Goal: Browse casually: Explore the website without a specific task or goal

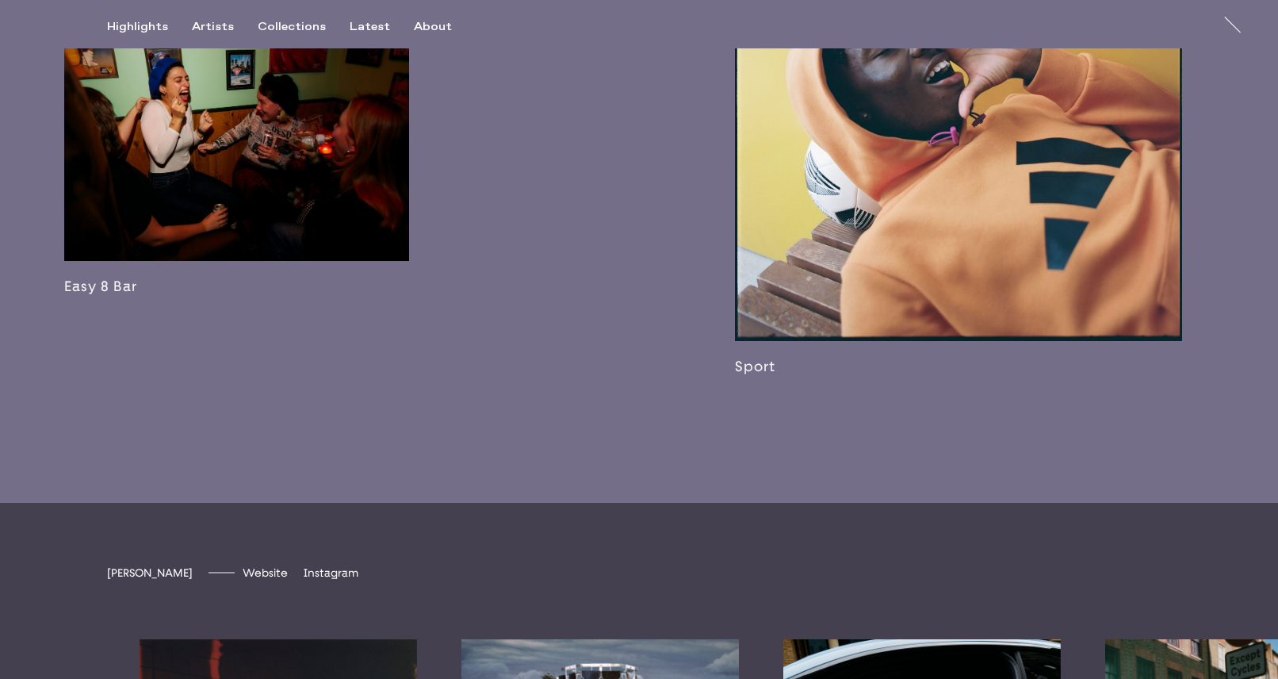
scroll to position [3295, 0]
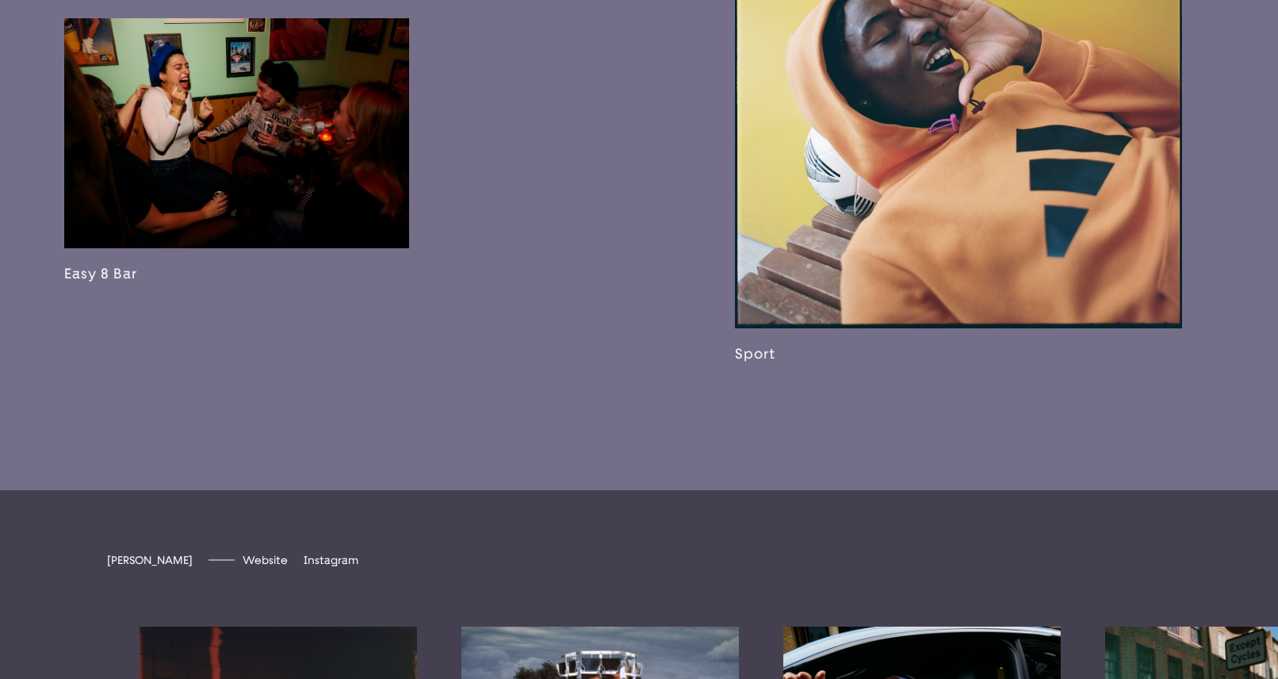
click at [990, 264] on link at bounding box center [958, 68] width 447 height 587
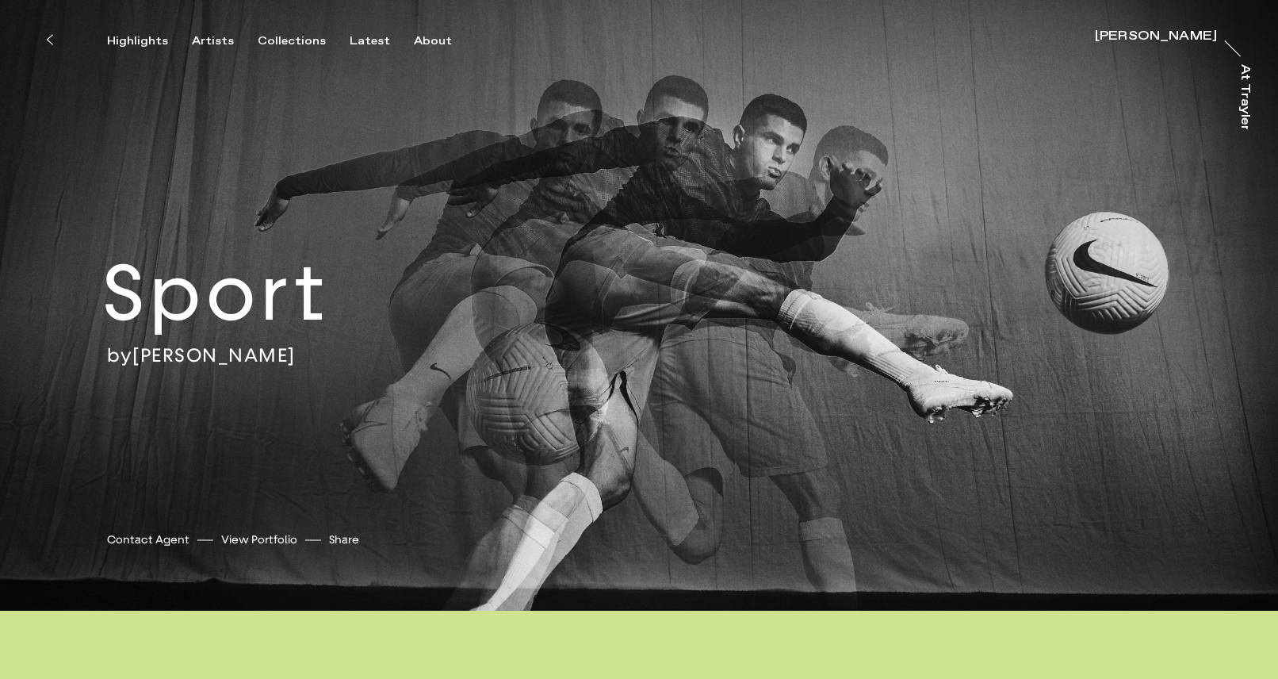
click at [702, 220] on div "Sport by [PERSON_NAME] [PERSON_NAME] Contact Agent View Portfolio Share [URL][D…" at bounding box center [639, 305] width 1278 height 611
drag, startPoint x: 698, startPoint y: 269, endPoint x: 689, endPoint y: 317, distance: 49.2
click at [689, 315] on div "Sport by [PERSON_NAME] [PERSON_NAME] Contact Agent View Portfolio Share [URL][D…" at bounding box center [639, 305] width 1278 height 611
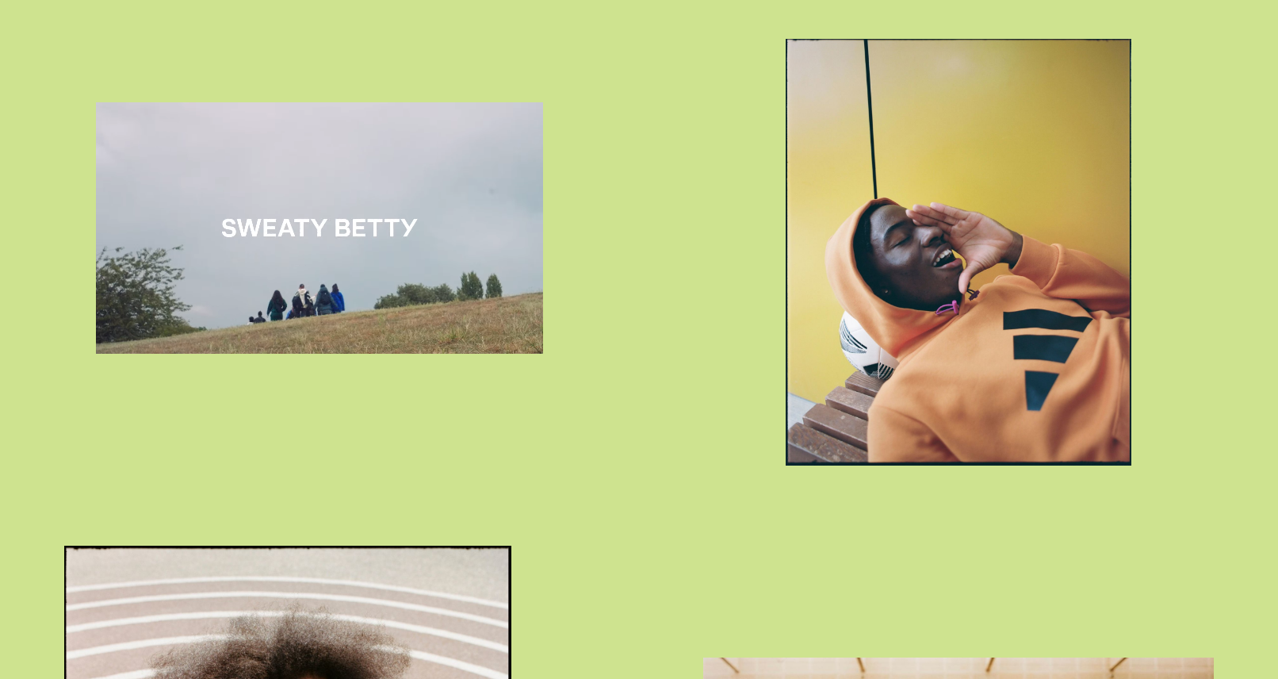
scroll to position [2836, 0]
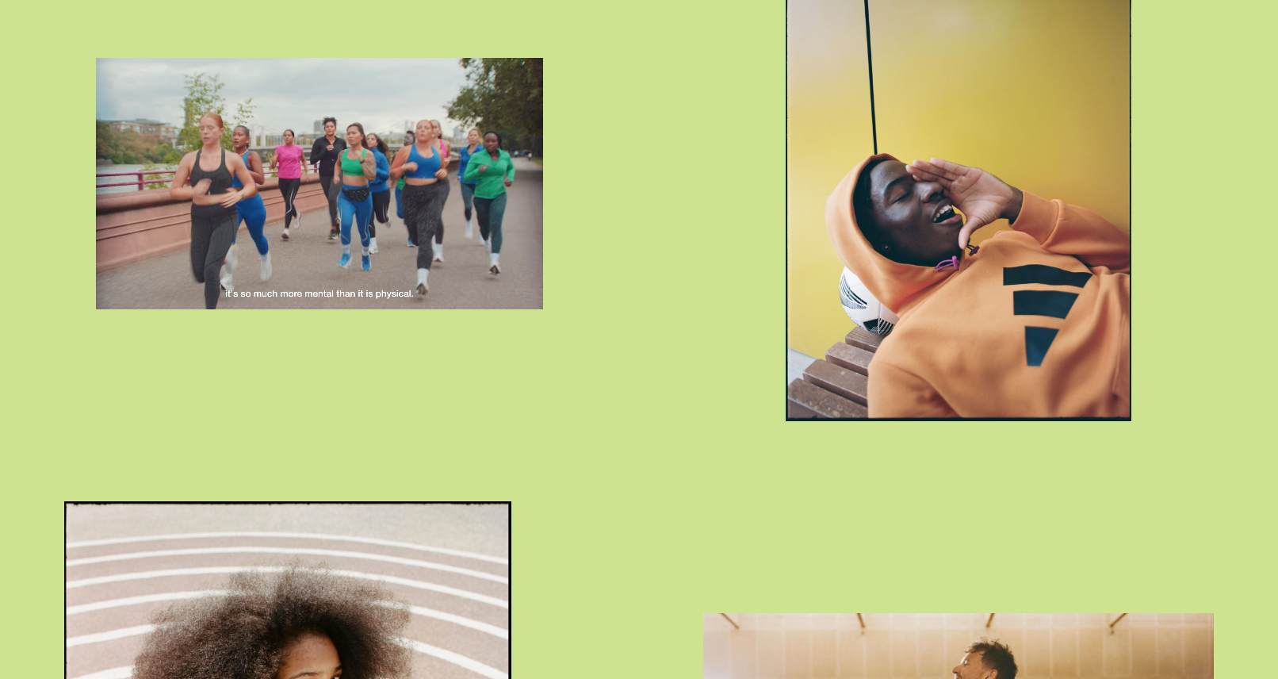
click at [906, 220] on img "button" at bounding box center [958, 207] width 345 height 427
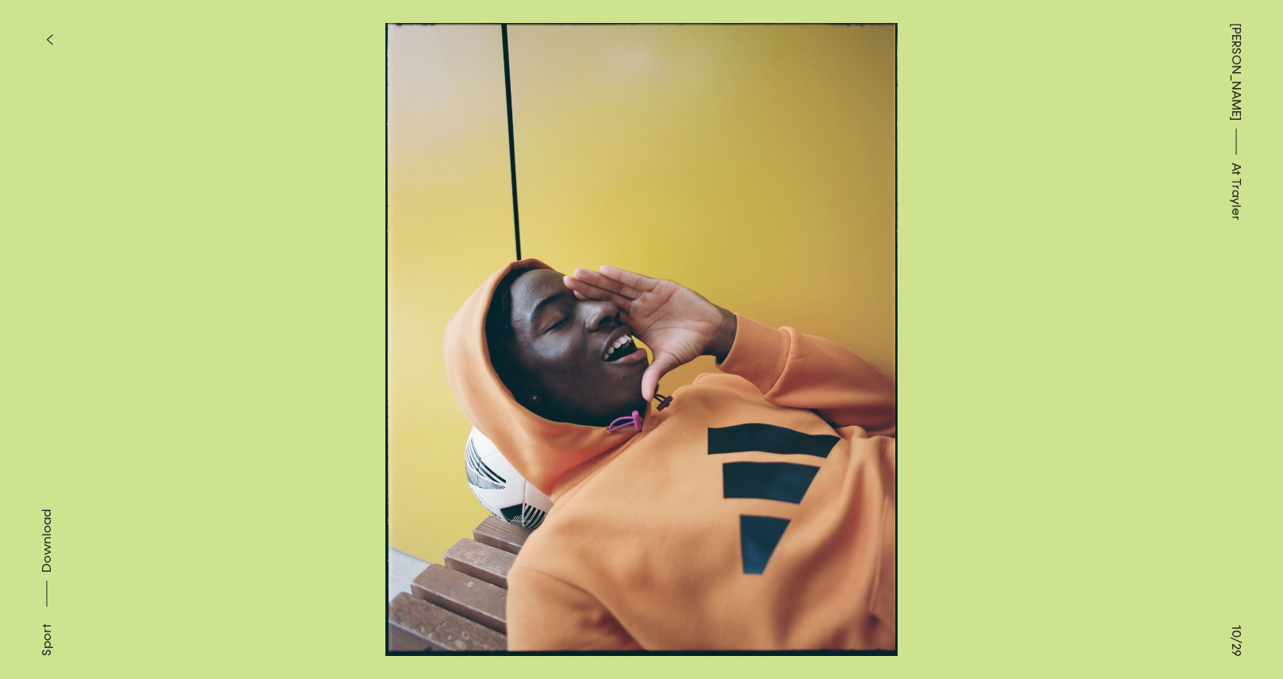
drag, startPoint x: 682, startPoint y: 264, endPoint x: 688, endPoint y: 277, distance: 14.2
click at [683, 265] on button at bounding box center [963, 169] width 642 height 339
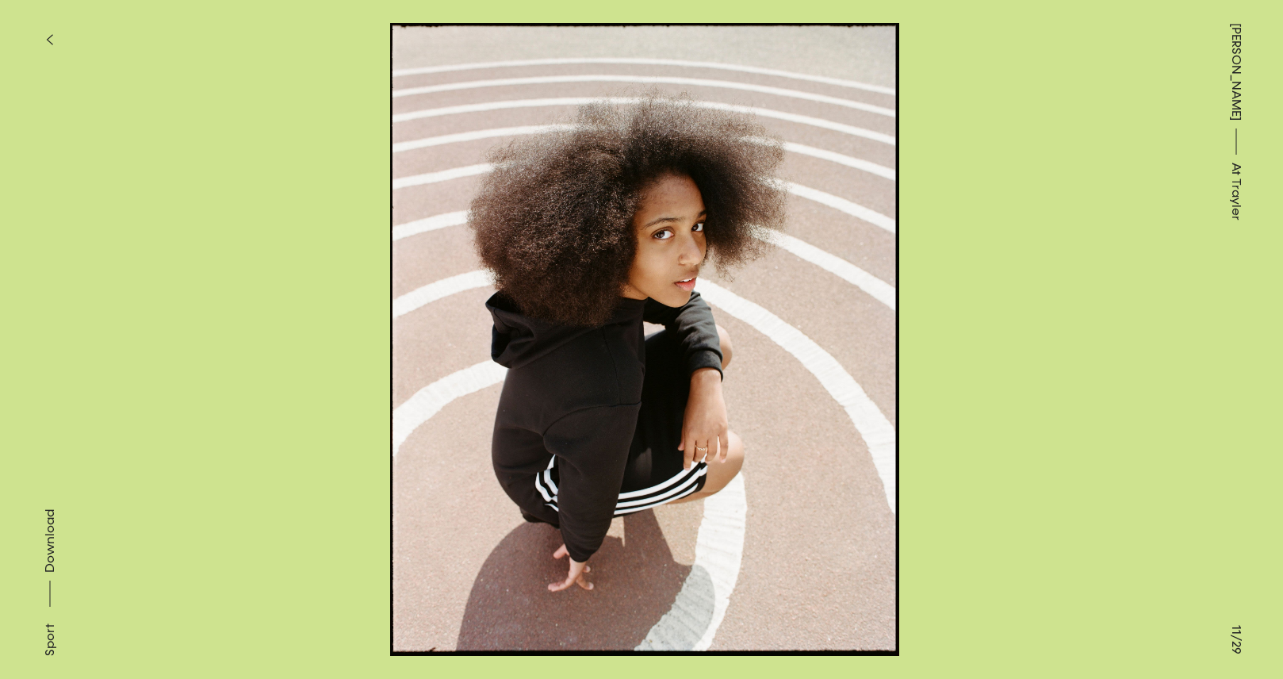
click at [791, 274] on button at bounding box center [963, 169] width 642 height 339
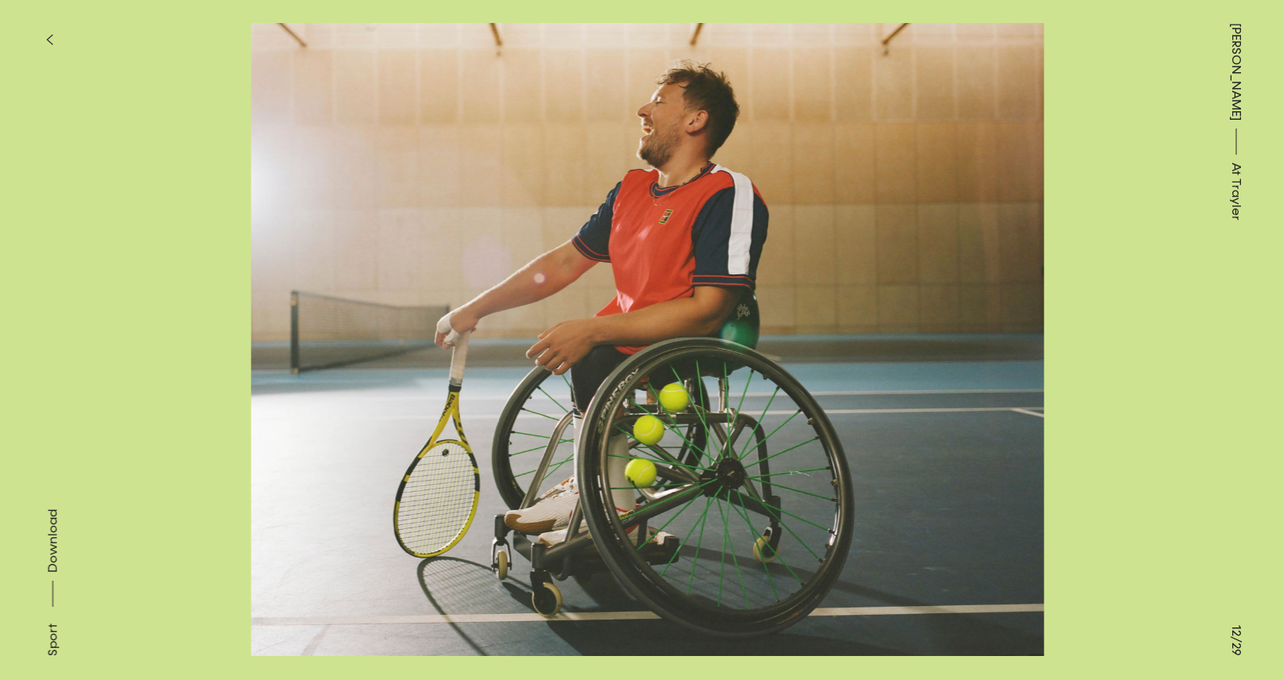
click at [191, 264] on button at bounding box center [321, 169] width 642 height 339
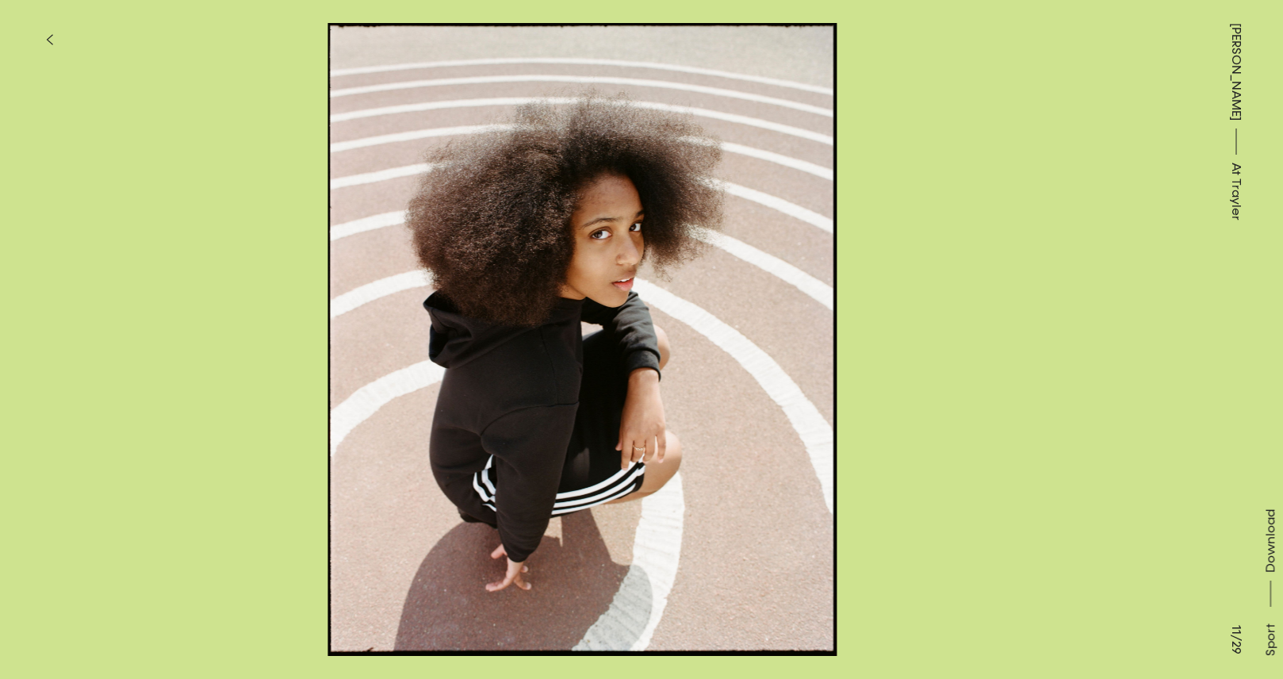
click at [1127, 232] on button at bounding box center [963, 169] width 642 height 339
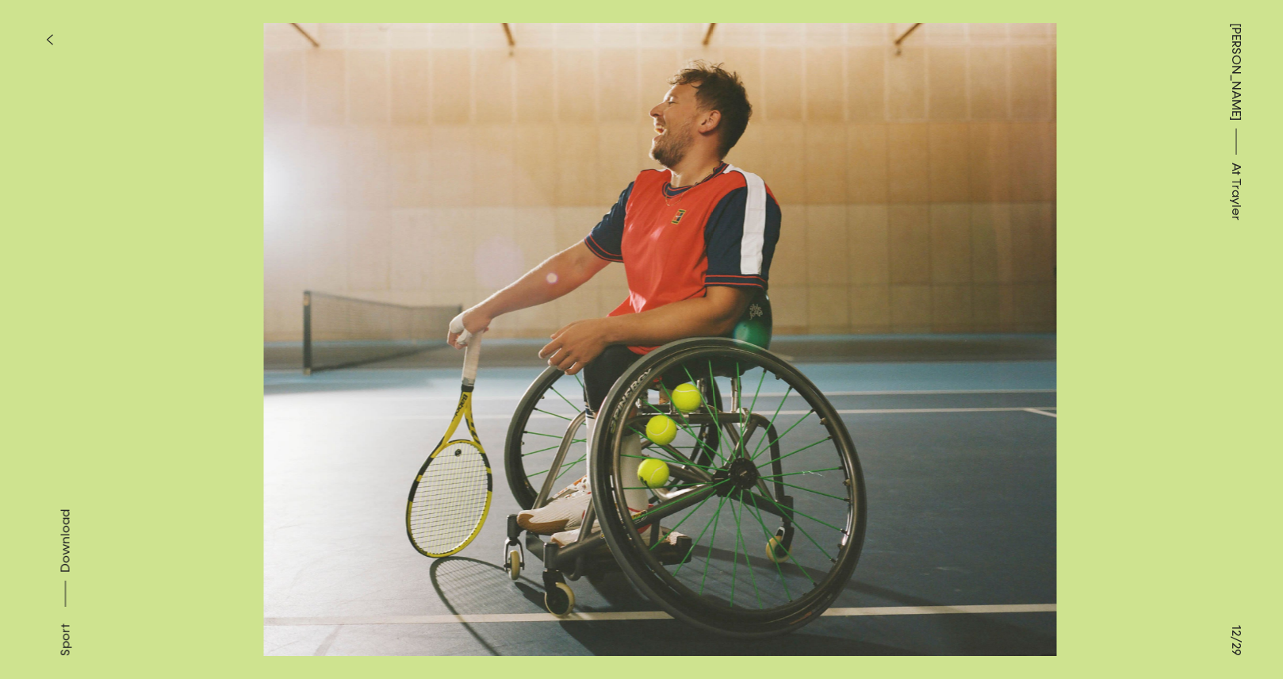
click at [1099, 235] on button at bounding box center [963, 169] width 642 height 339
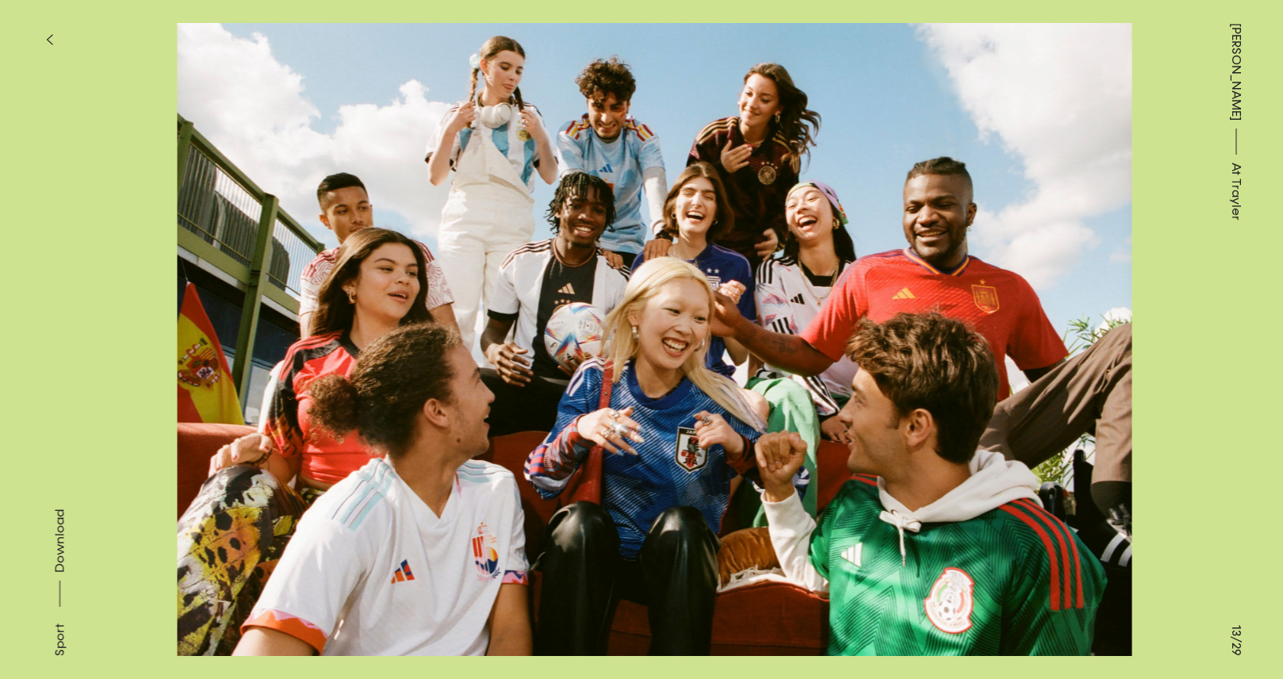
click at [1105, 244] on button at bounding box center [963, 169] width 642 height 339
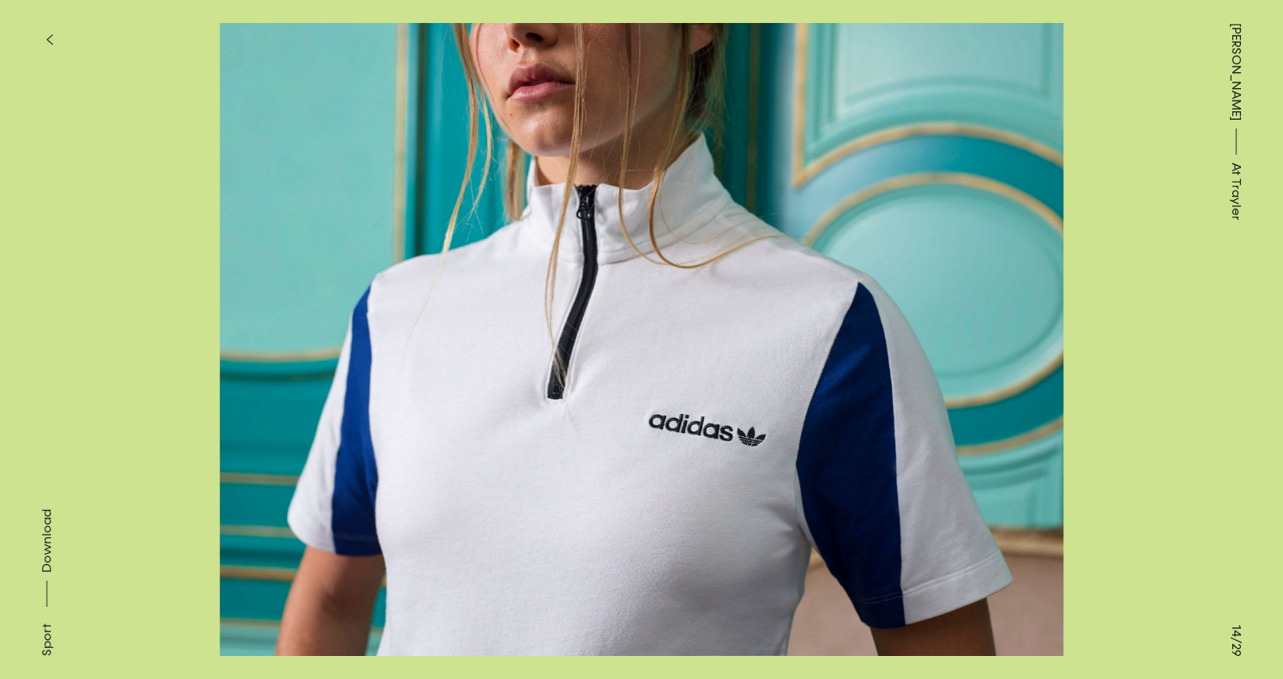
click at [186, 253] on button at bounding box center [321, 169] width 642 height 339
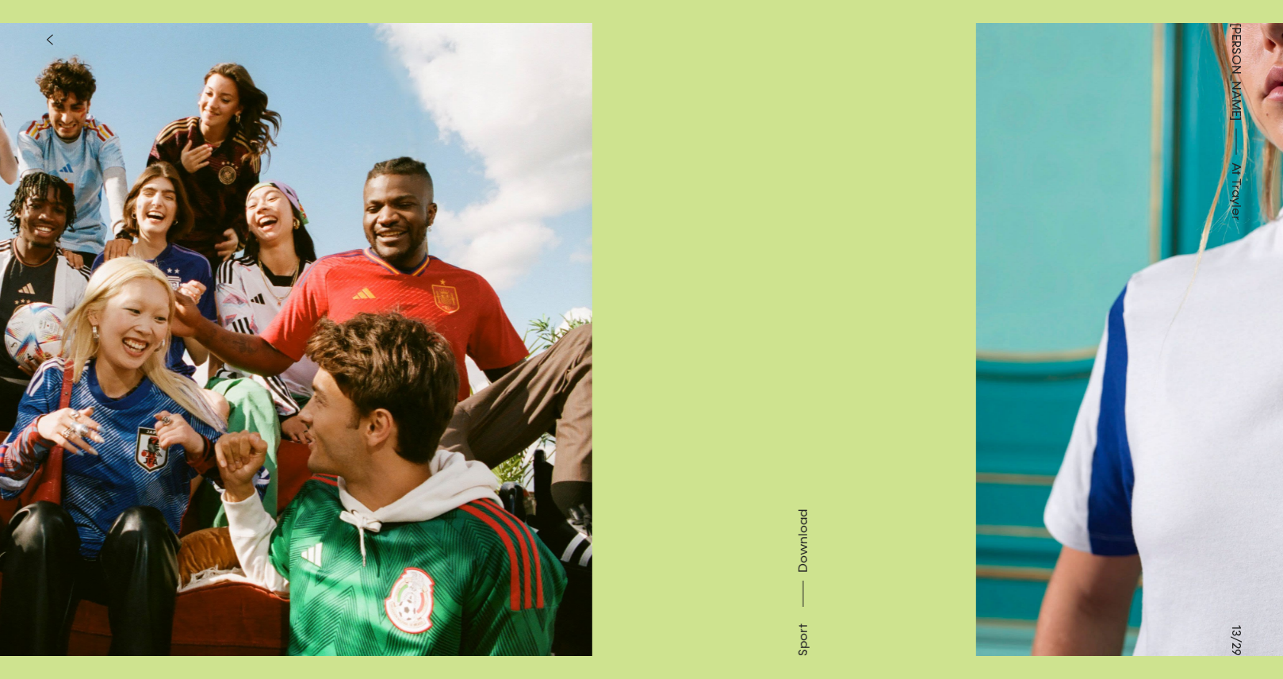
click at [186, 253] on button at bounding box center [321, 169] width 642 height 339
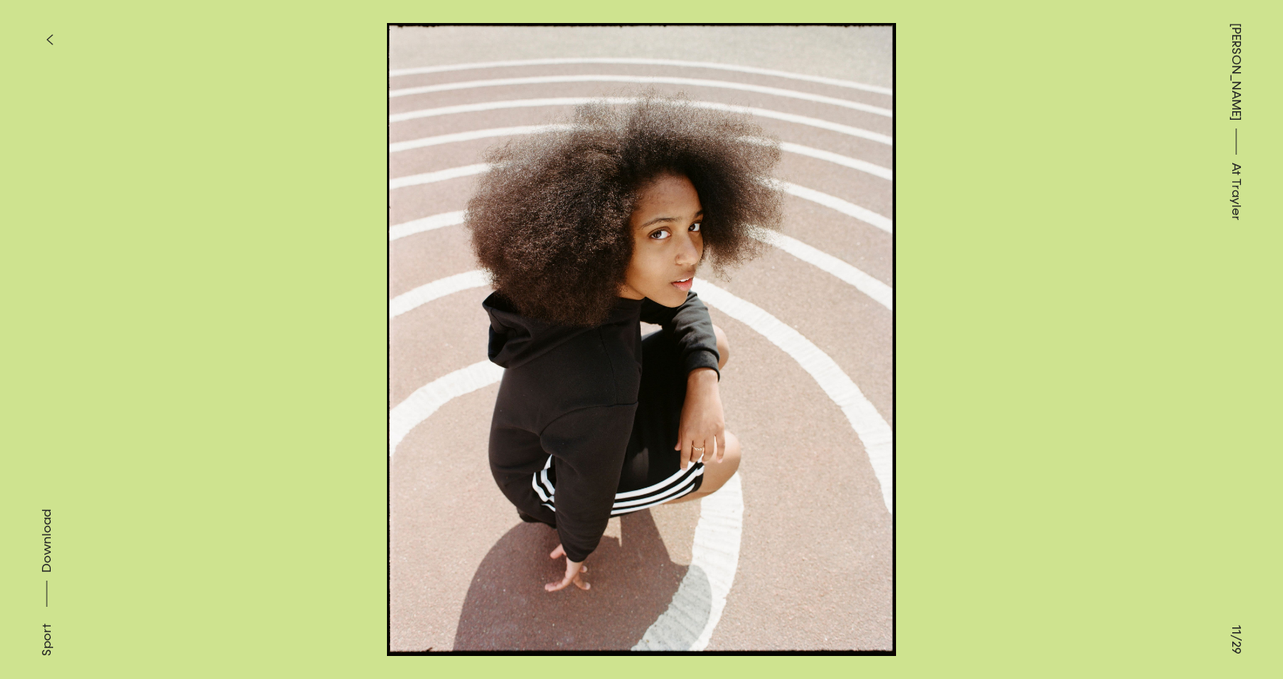
drag, startPoint x: 1197, startPoint y: 54, endPoint x: 335, endPoint y: 98, distance: 863.1
click at [1197, 55] on div "[PERSON_NAME] At [PERSON_NAME]" at bounding box center [1236, 339] width 94 height 679
click at [48, 42] on icon "button" at bounding box center [49, 39] width 7 height 13
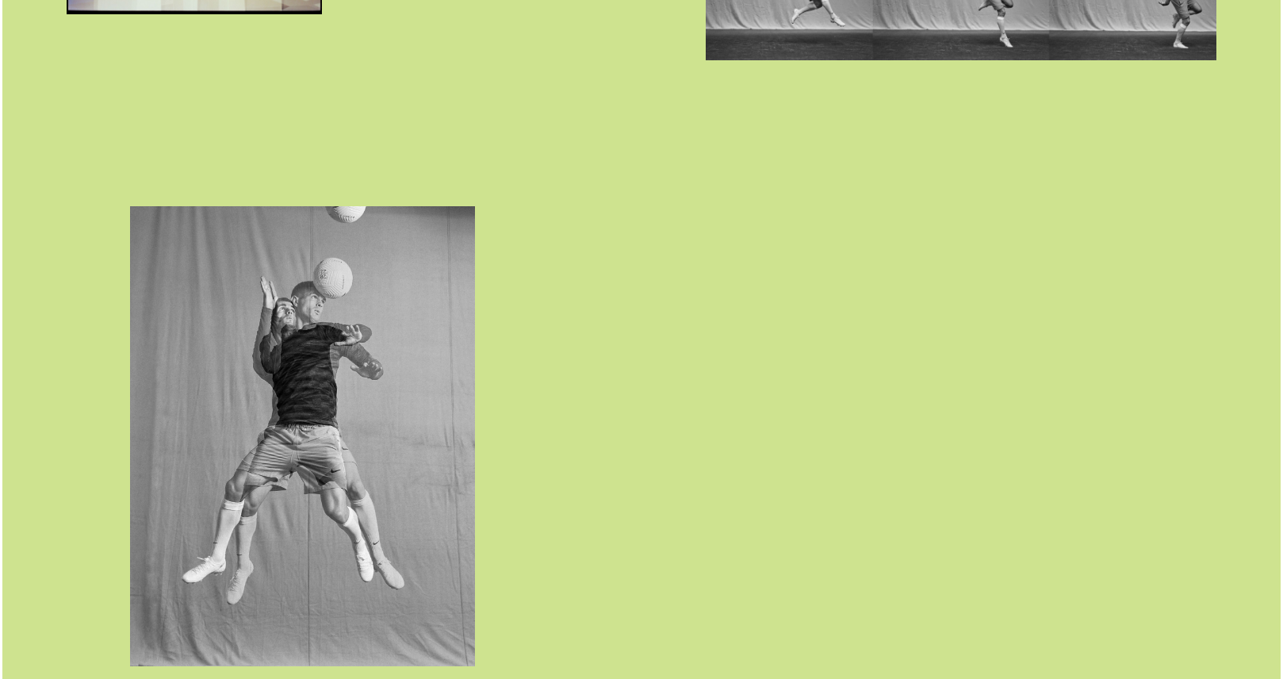
scroll to position [8234, 0]
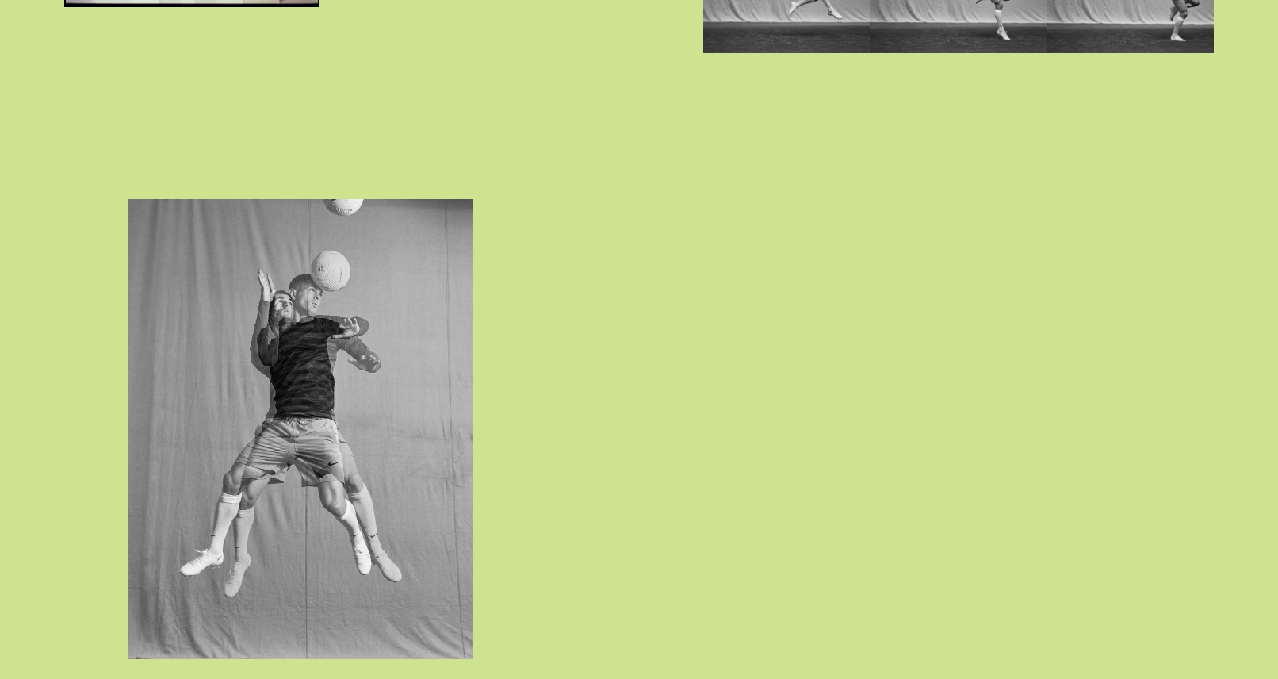
click at [316, 414] on img "button" at bounding box center [300, 429] width 345 height 460
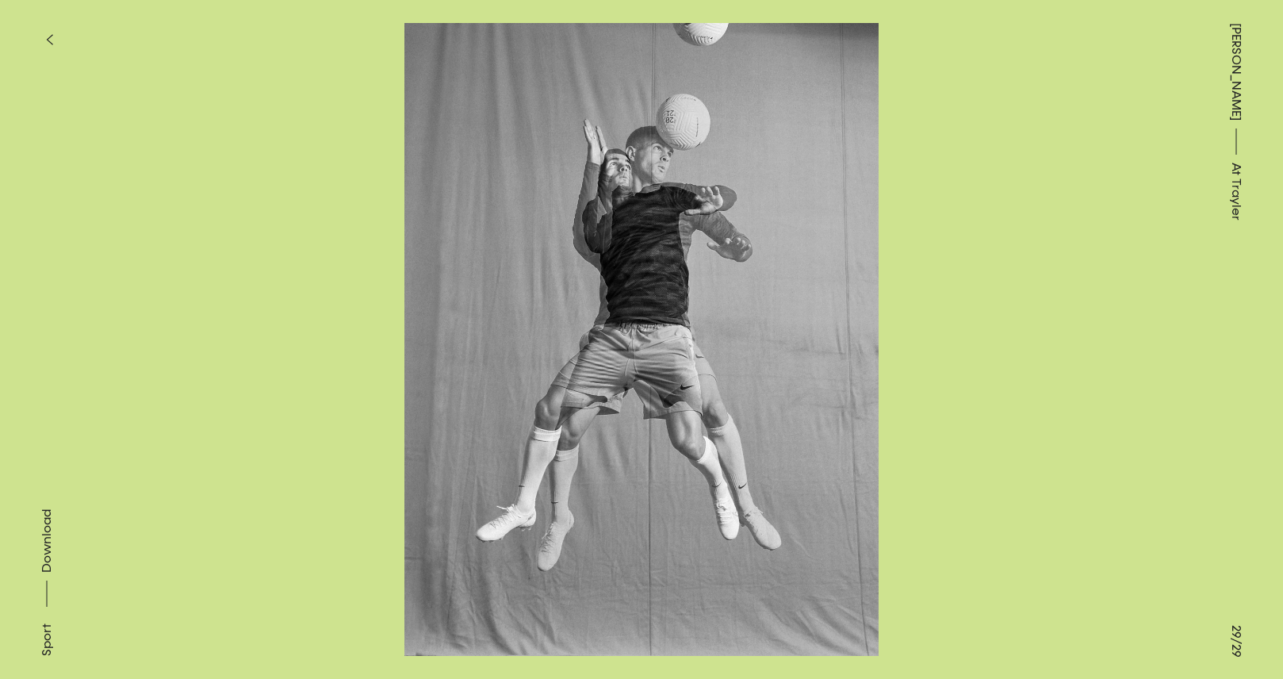
click at [749, 339] on img at bounding box center [641, 339] width 1124 height 633
click at [670, 333] on button at bounding box center [963, 169] width 642 height 339
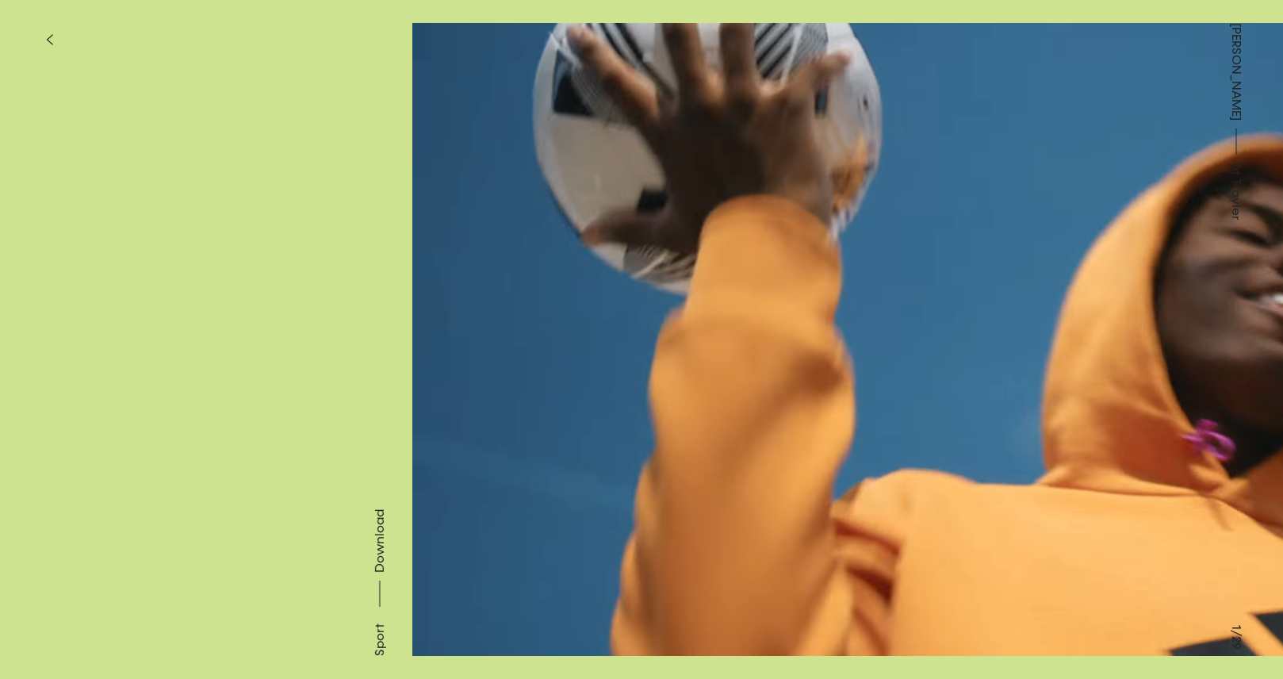
click at [670, 333] on button at bounding box center [963, 169] width 642 height 339
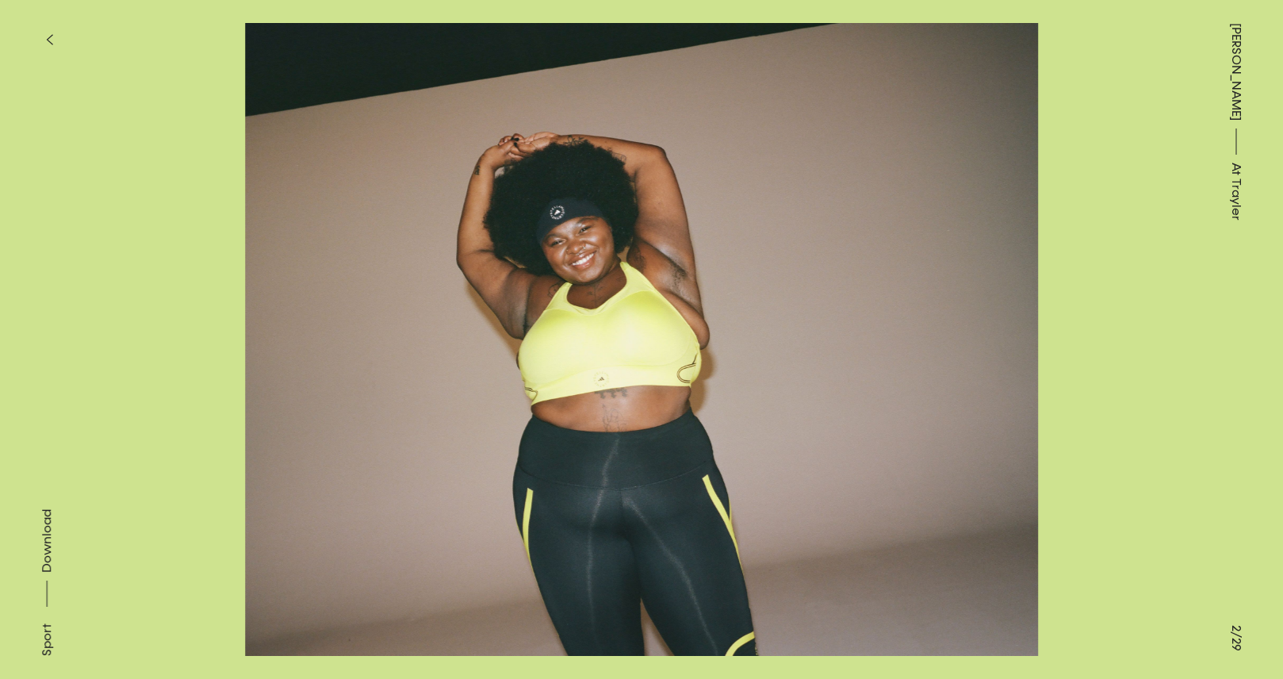
drag, startPoint x: 16, startPoint y: 280, endPoint x: 48, endPoint y: 282, distance: 32.6
click at [16, 280] on button at bounding box center [321, 169] width 642 height 339
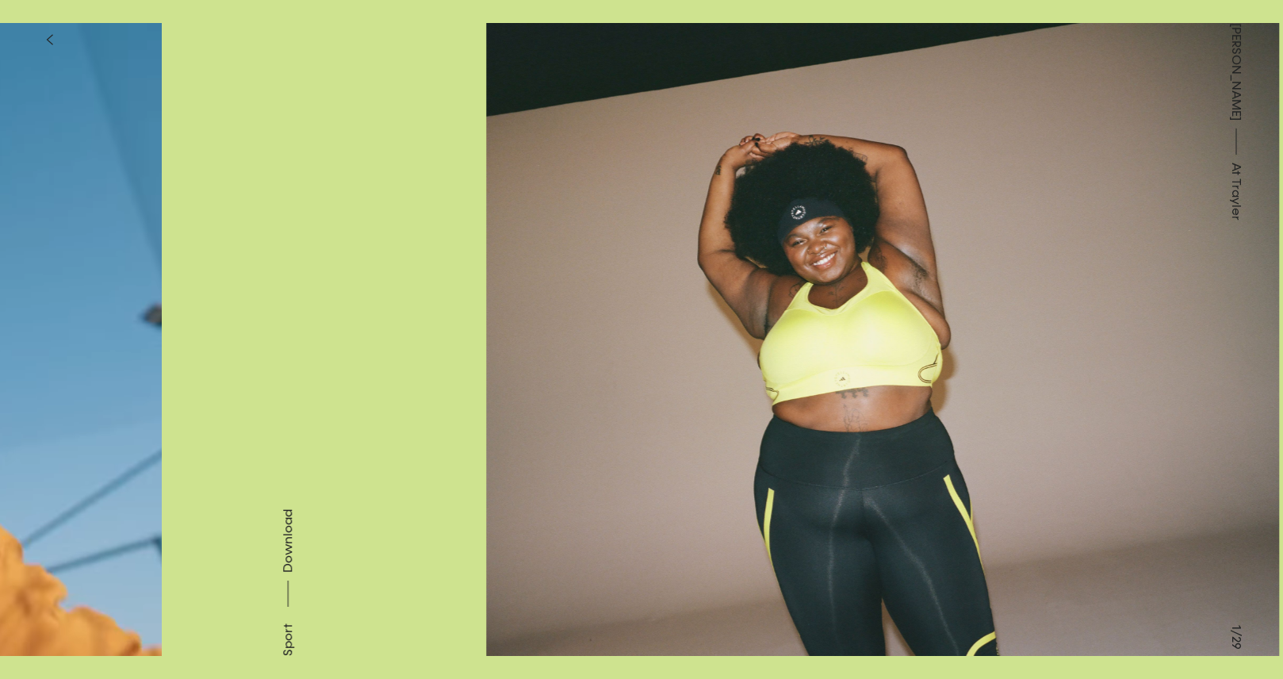
click at [71, 282] on button at bounding box center [321, 169] width 642 height 339
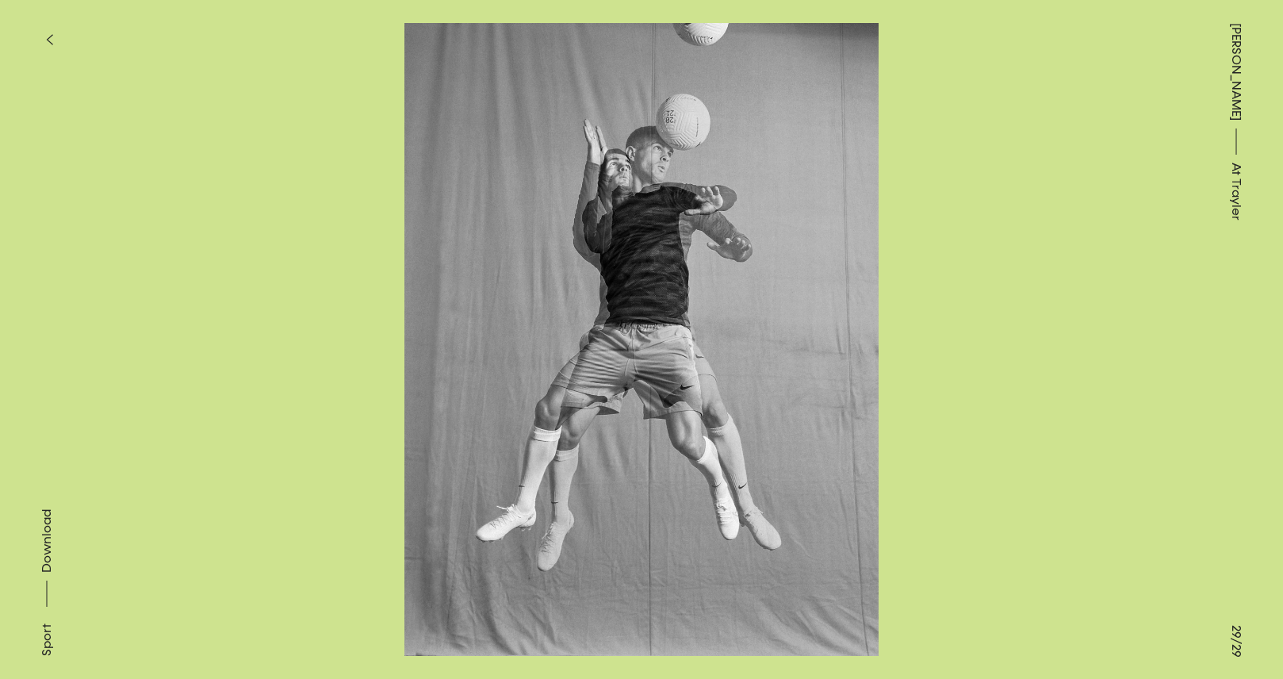
drag, startPoint x: 669, startPoint y: 220, endPoint x: 295, endPoint y: 1, distance: 433.6
click at [0, 0] on div "Sport Download Sport Download Sport Download Sport Download Sport Download Spor…" at bounding box center [641, 339] width 1283 height 679
drag, startPoint x: 632, startPoint y: 262, endPoint x: 938, endPoint y: 27, distance: 385.7
click at [0, 0] on button at bounding box center [321, 169] width 642 height 339
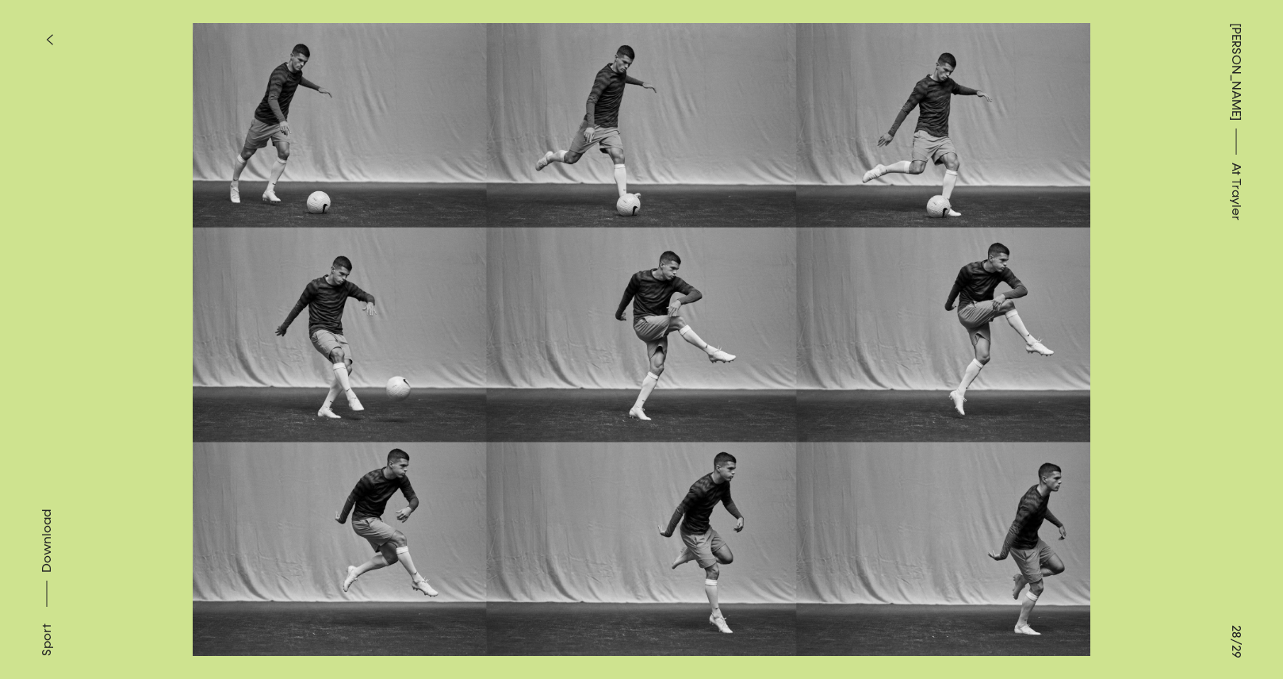
click at [151, 334] on button at bounding box center [321, 169] width 642 height 339
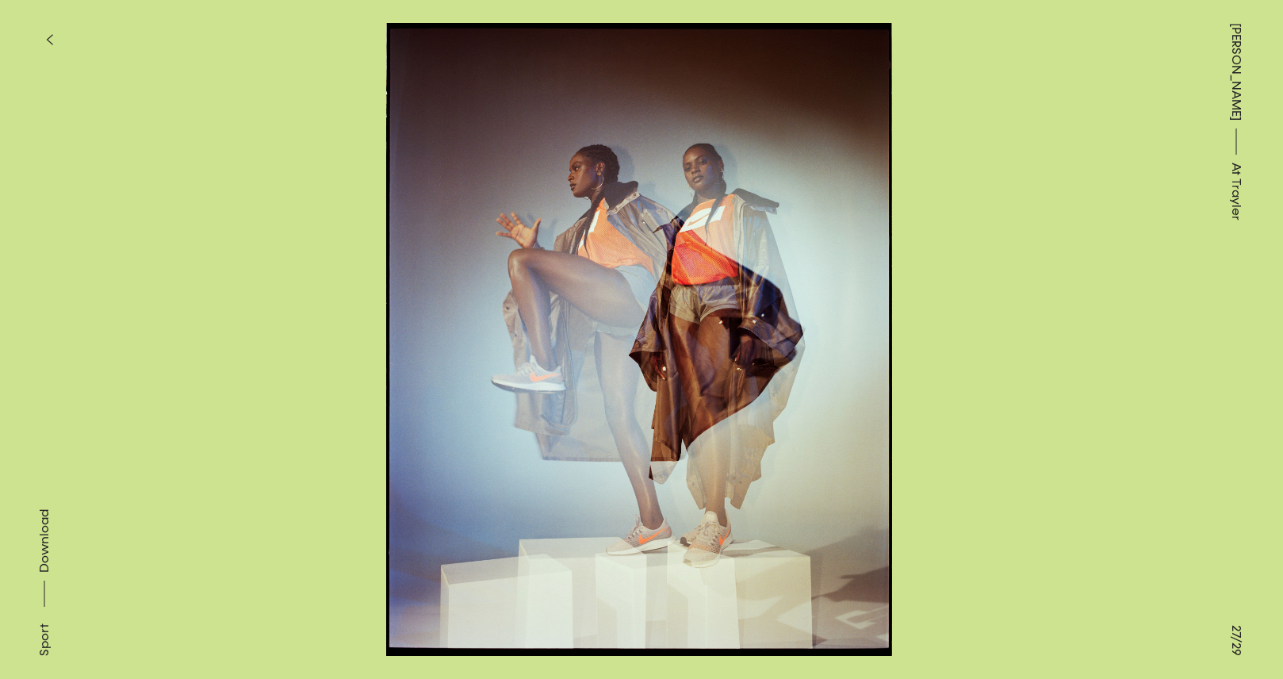
click at [976, 297] on button at bounding box center [963, 169] width 642 height 339
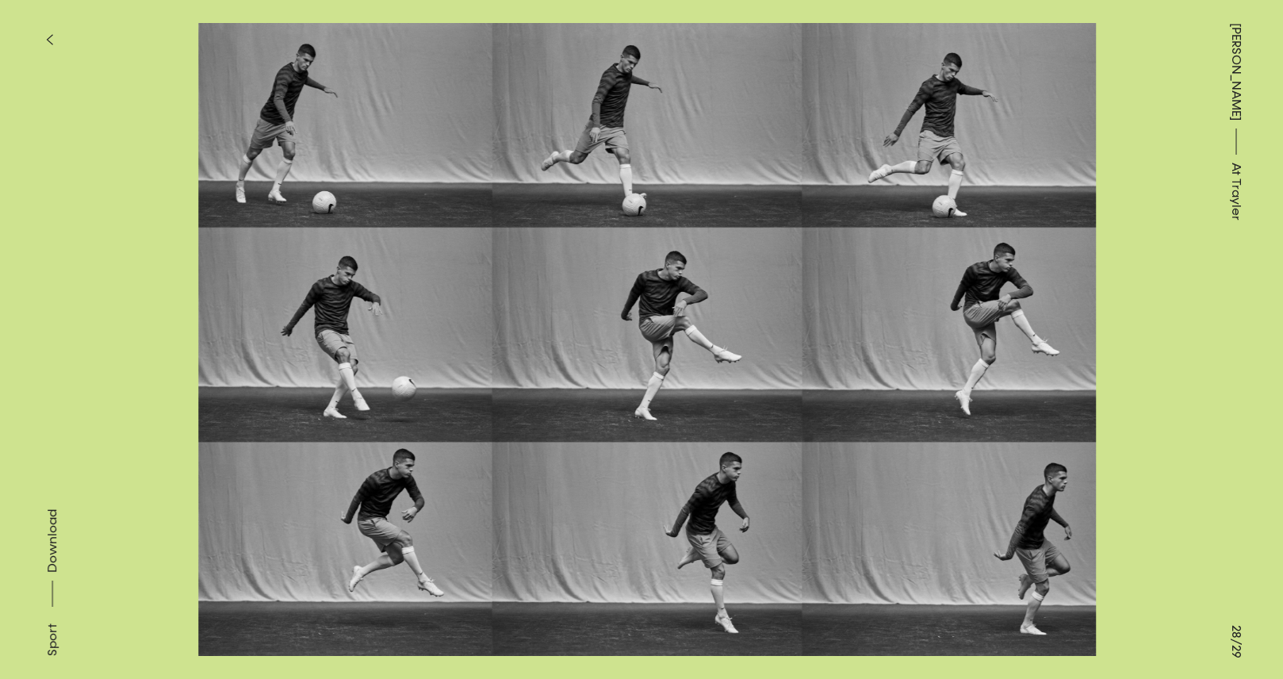
click at [1064, 292] on button at bounding box center [963, 169] width 642 height 339
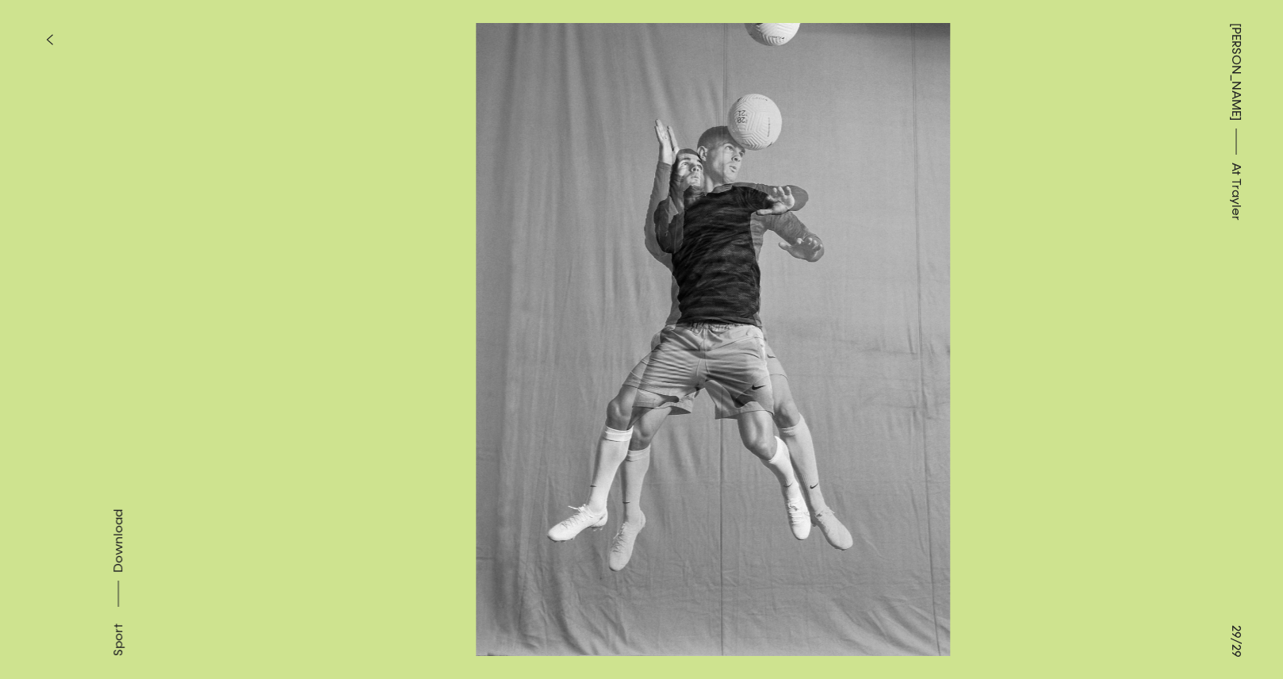
click at [1064, 292] on button at bounding box center [963, 169] width 642 height 339
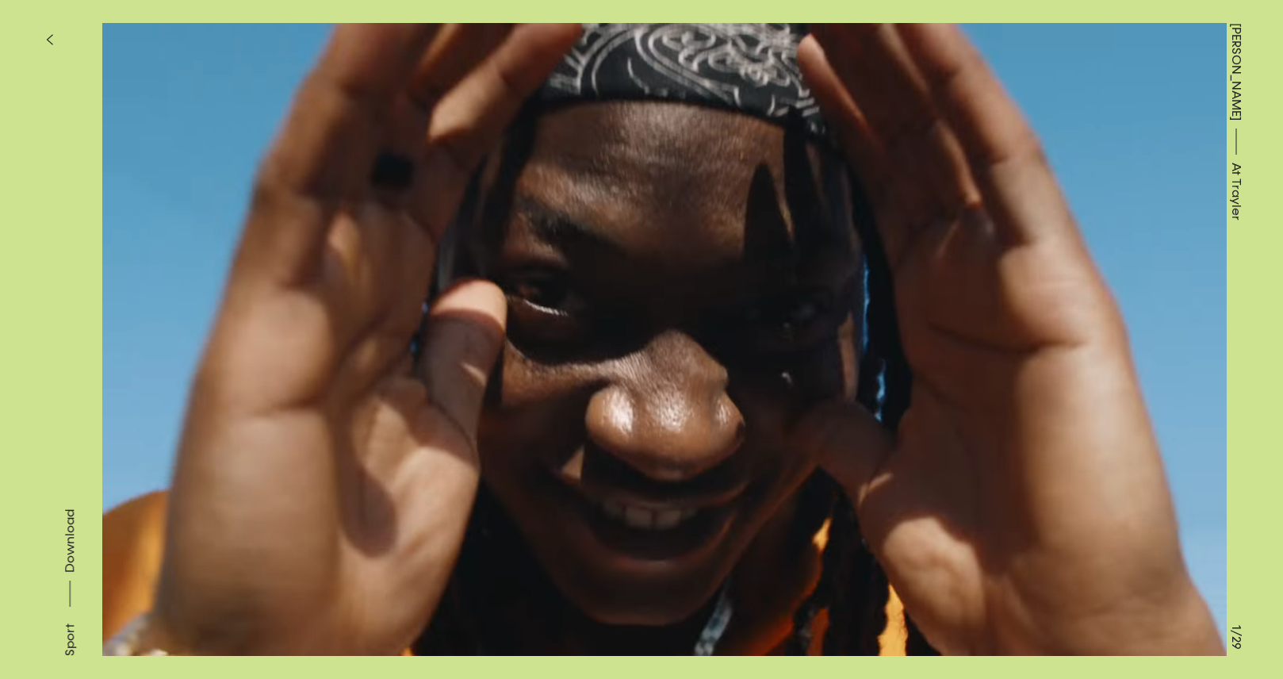
click at [1064, 292] on button at bounding box center [963, 169] width 642 height 339
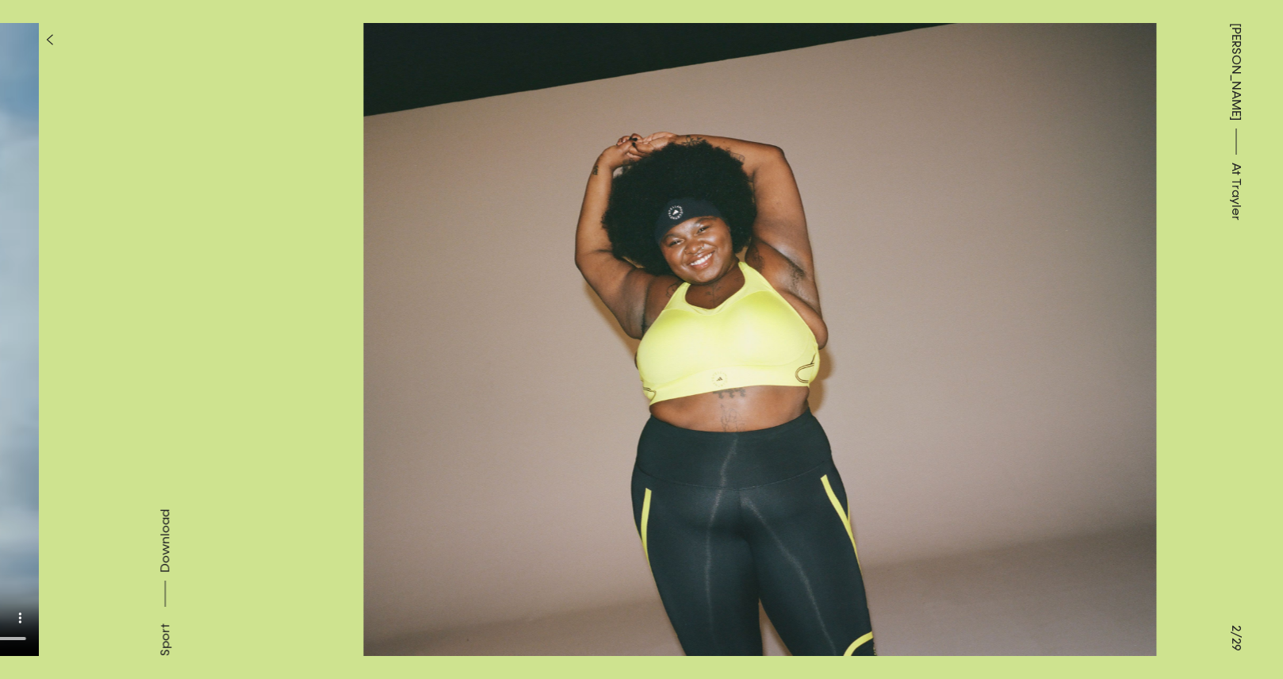
click at [1107, 289] on button at bounding box center [963, 169] width 642 height 339
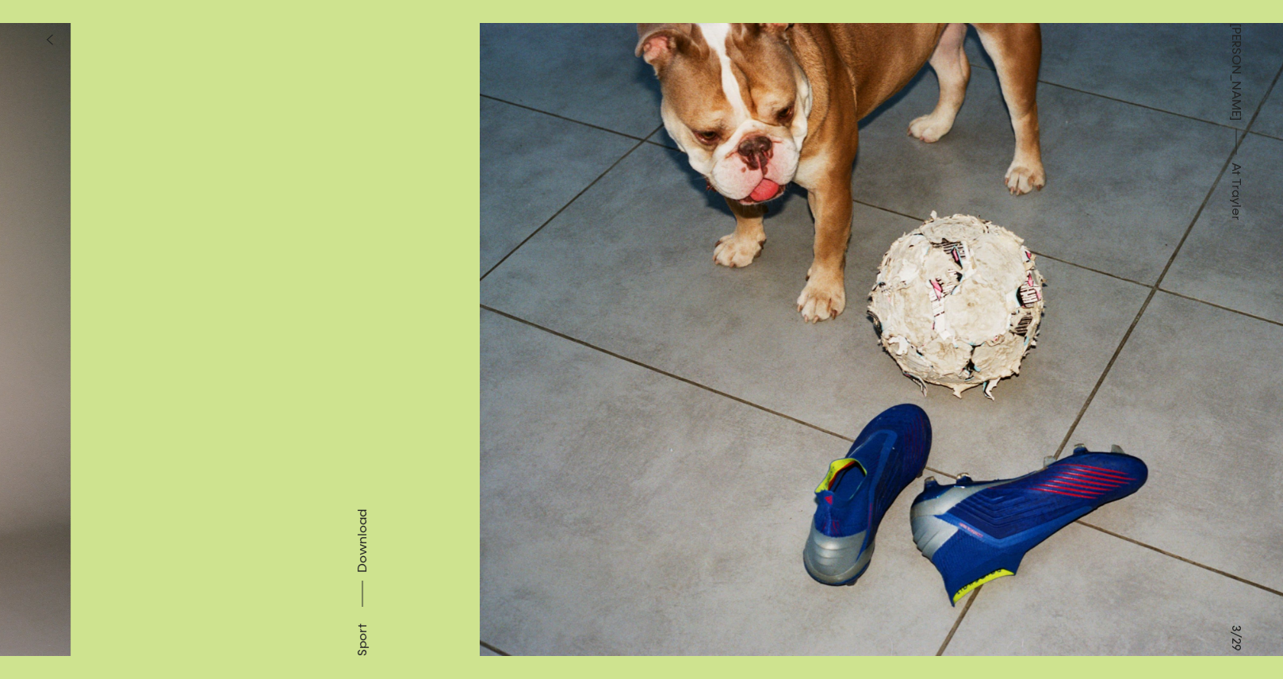
click at [1107, 289] on button at bounding box center [963, 169] width 642 height 339
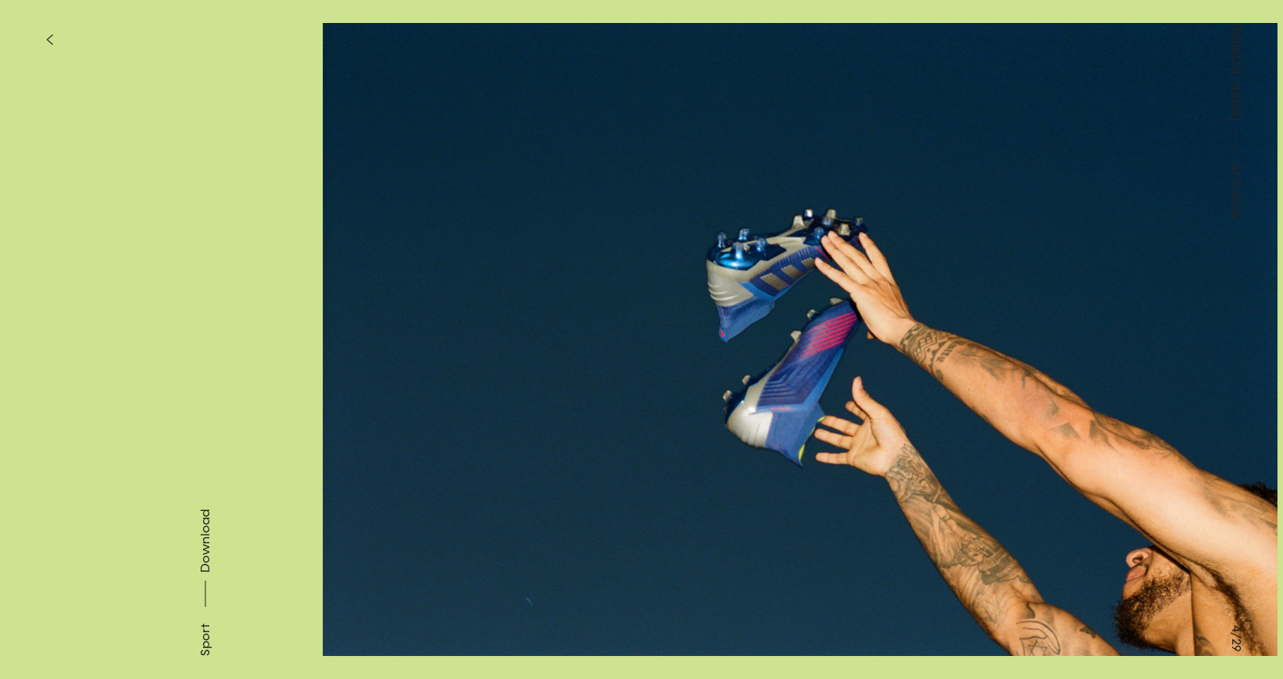
click at [1107, 289] on button at bounding box center [963, 169] width 642 height 339
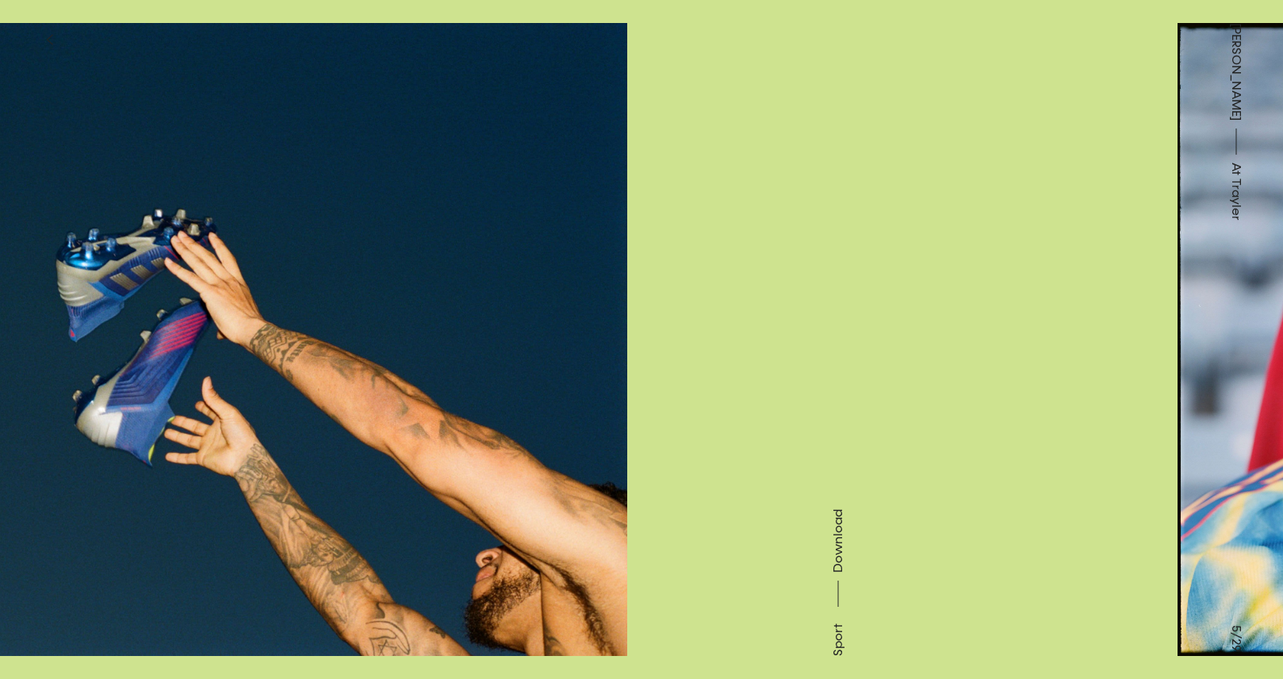
click at [1107, 289] on button at bounding box center [963, 169] width 642 height 339
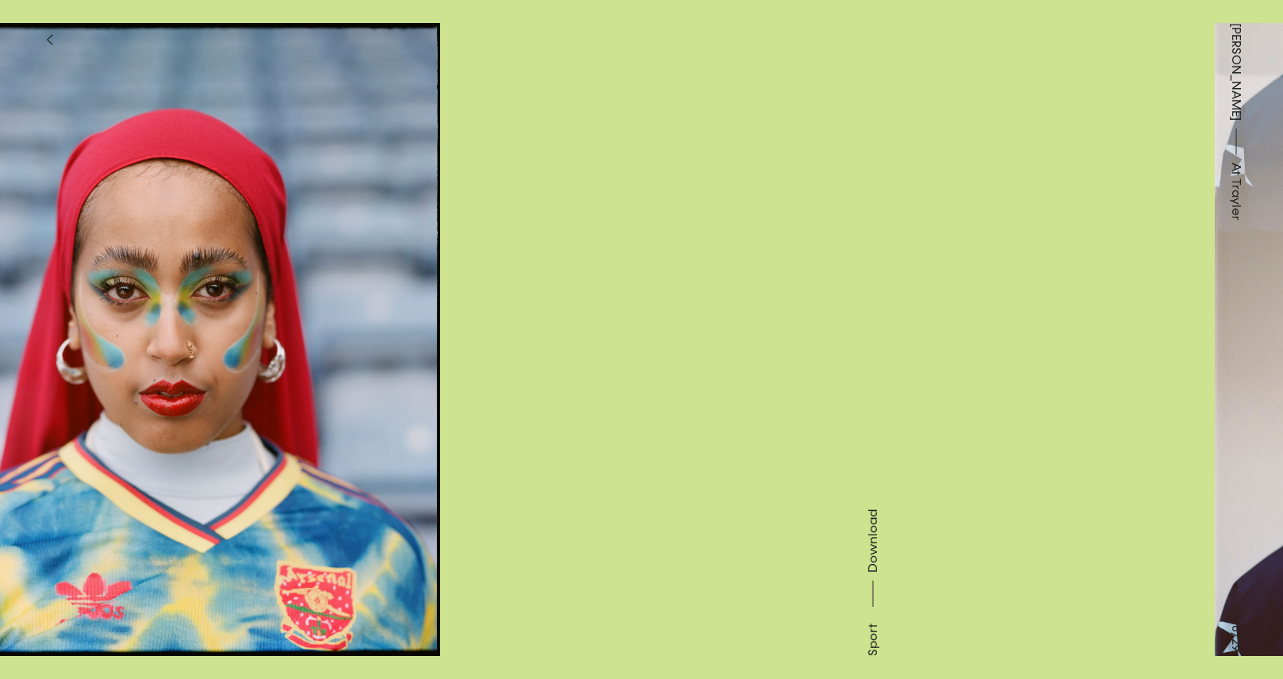
click at [1107, 289] on button at bounding box center [963, 169] width 642 height 339
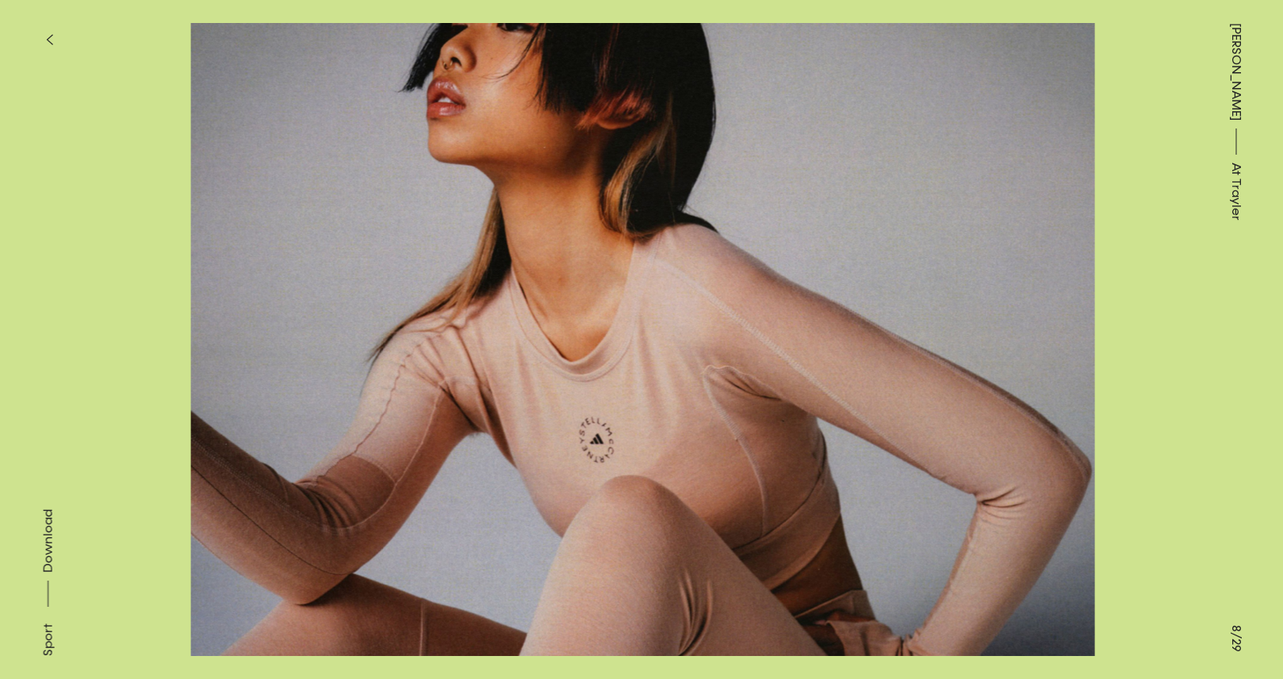
click at [126, 395] on img at bounding box center [643, 339] width 1124 height 633
drag, startPoint x: 85, startPoint y: 390, endPoint x: 107, endPoint y: 369, distance: 30.8
click at [82, 390] on img at bounding box center [641, 339] width 1124 height 633
click at [224, 320] on button at bounding box center [321, 169] width 642 height 339
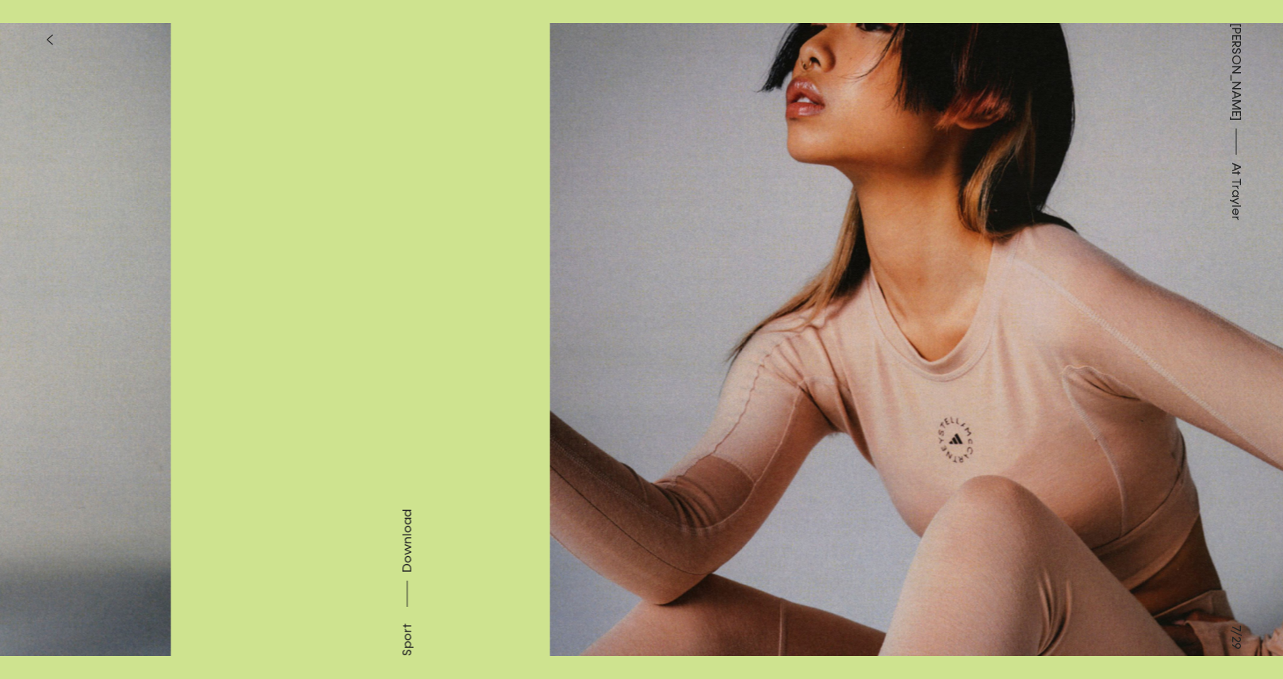
click at [224, 320] on button at bounding box center [321, 169] width 642 height 339
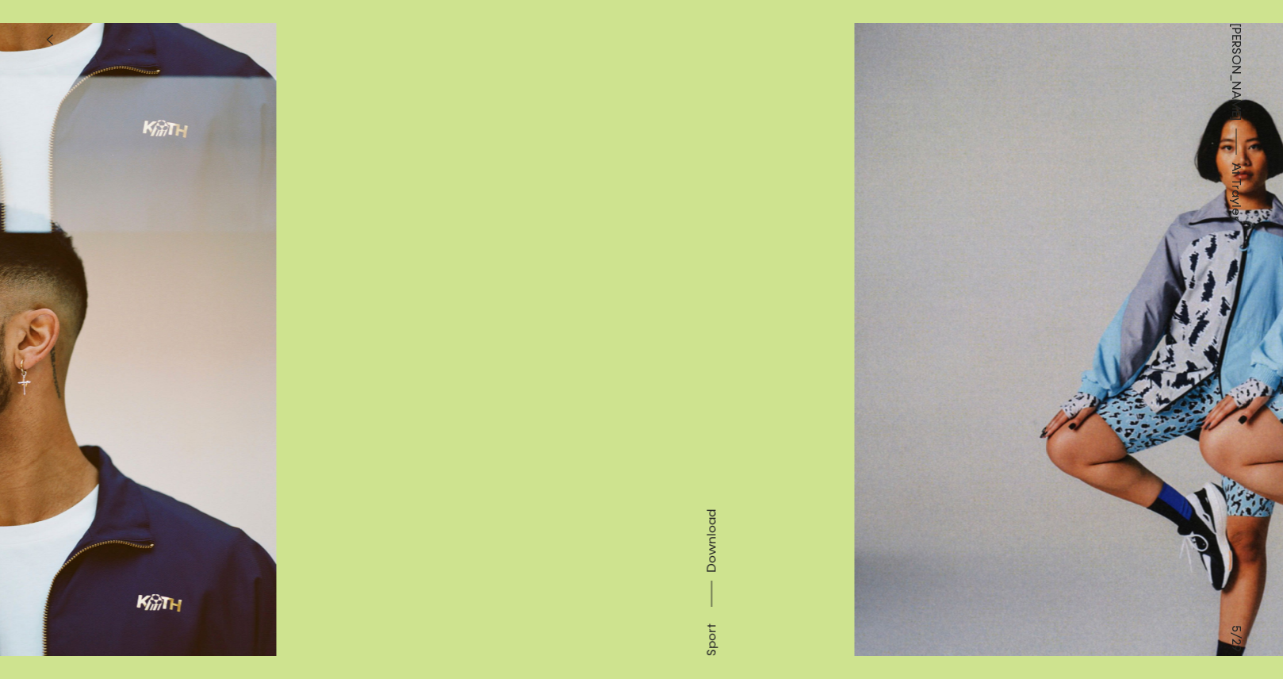
click at [224, 320] on button at bounding box center [321, 169] width 642 height 339
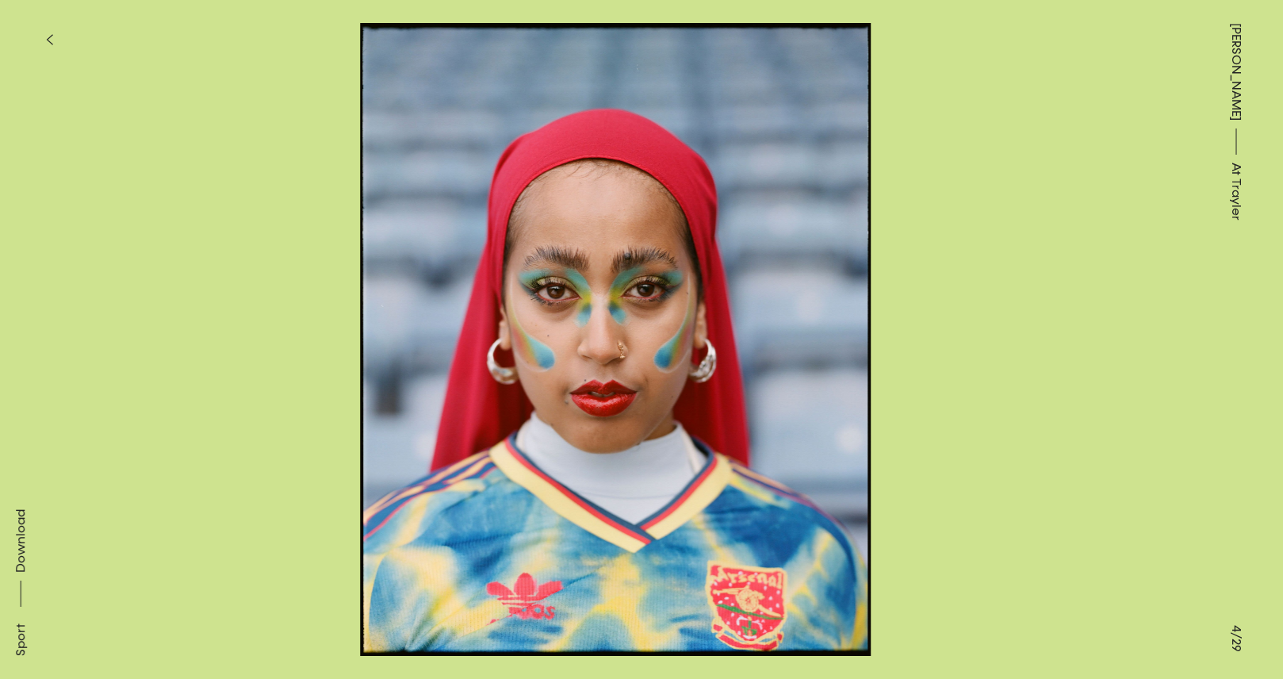
click at [224, 320] on button at bounding box center [321, 169] width 642 height 339
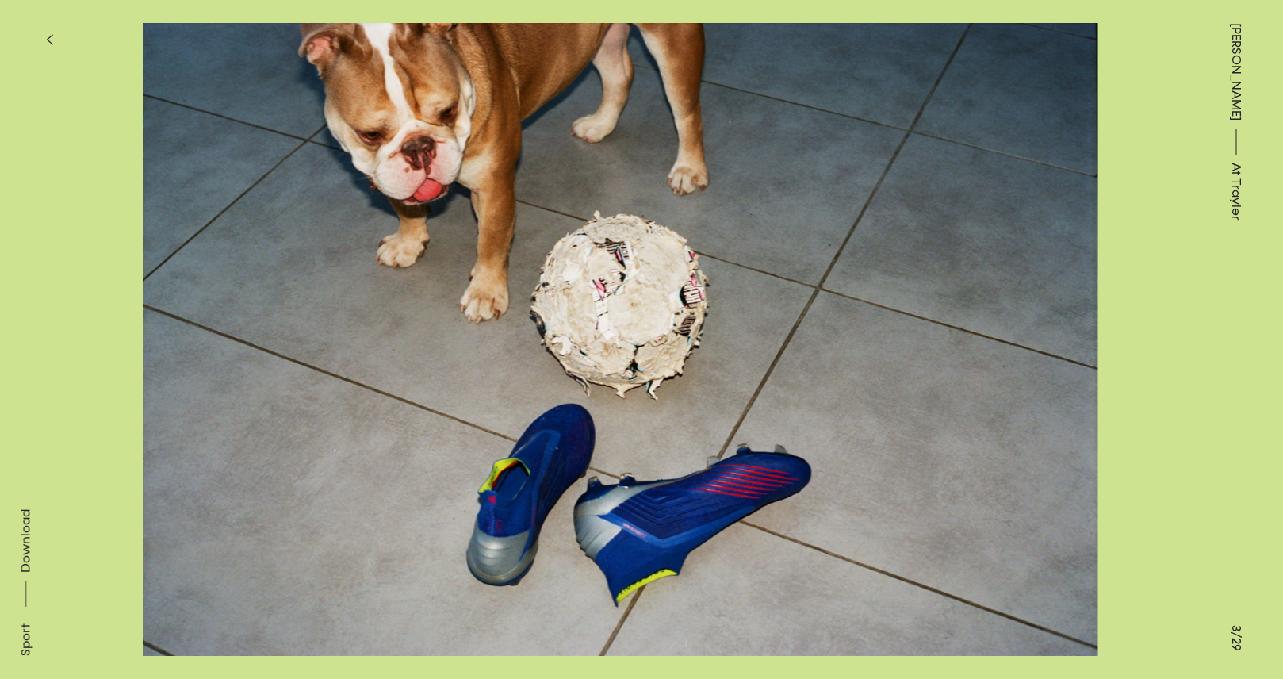
click at [224, 320] on button at bounding box center [321, 169] width 642 height 339
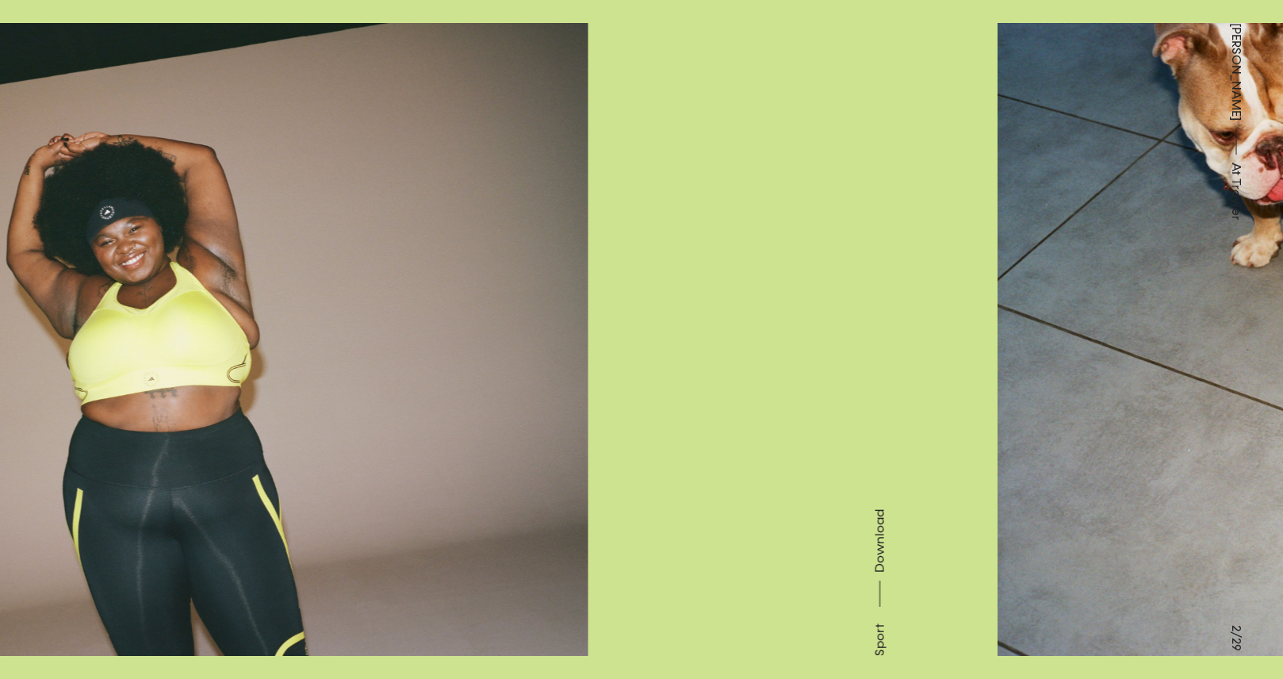
click at [224, 320] on button at bounding box center [321, 169] width 642 height 339
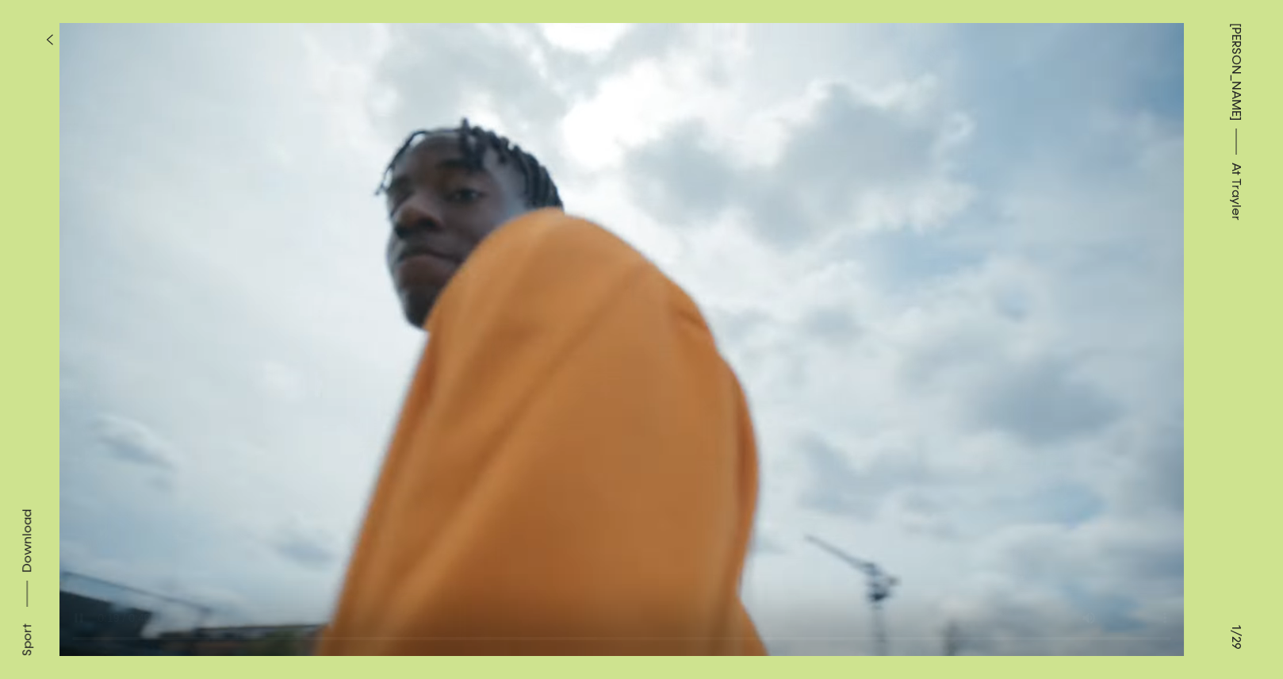
click at [224, 320] on button at bounding box center [321, 169] width 642 height 339
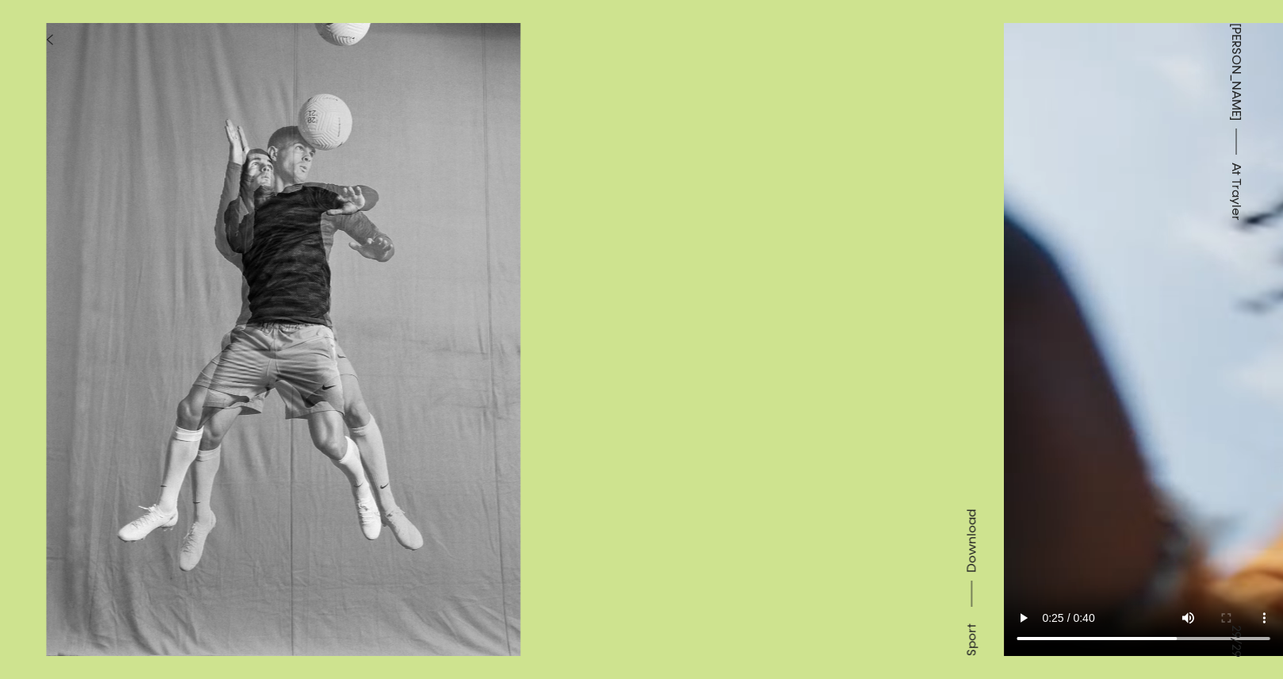
click at [224, 320] on button at bounding box center [321, 169] width 642 height 339
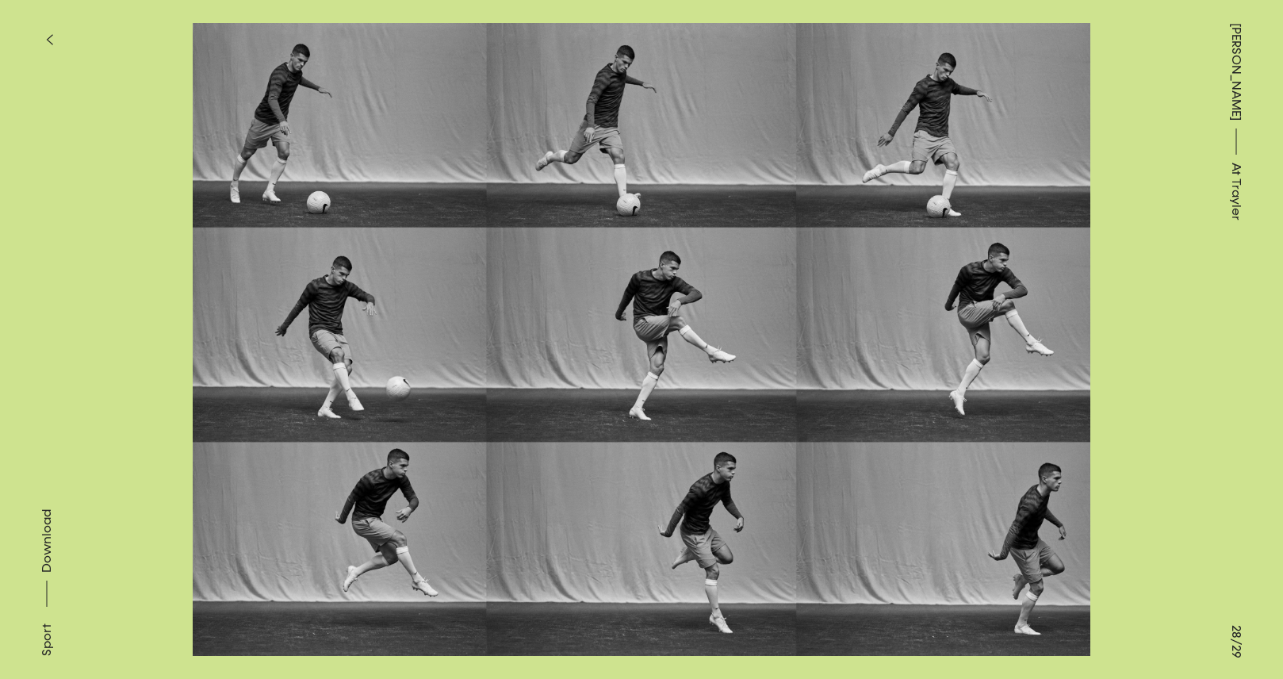
click at [46, 531] on span "Download" at bounding box center [47, 540] width 16 height 63
